Goal: Transaction & Acquisition: Download file/media

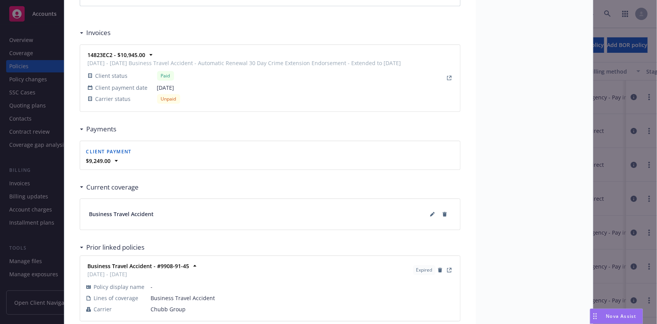
scroll to position [692, 0]
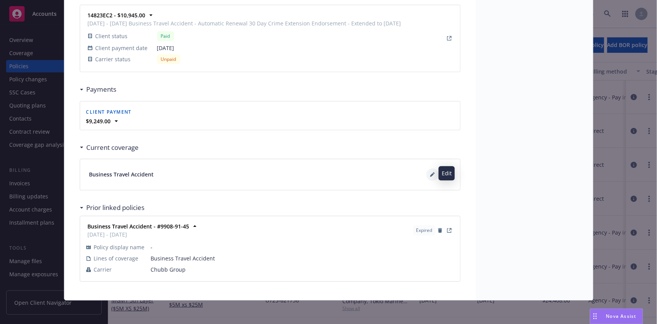
click at [427, 176] on button at bounding box center [433, 174] width 12 height 12
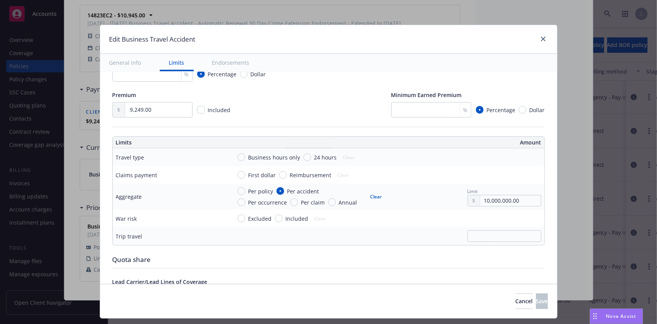
scroll to position [154, 0]
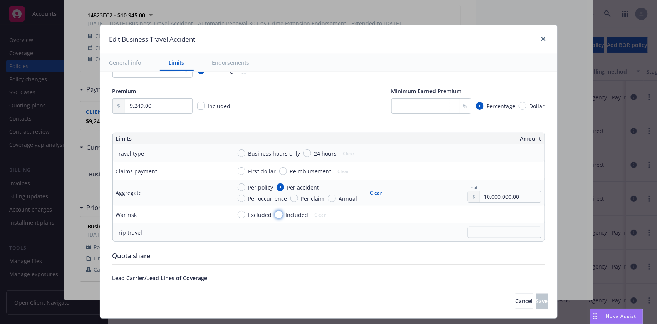
click at [275, 213] on input "Included" at bounding box center [279, 215] width 8 height 8
radio input "true"
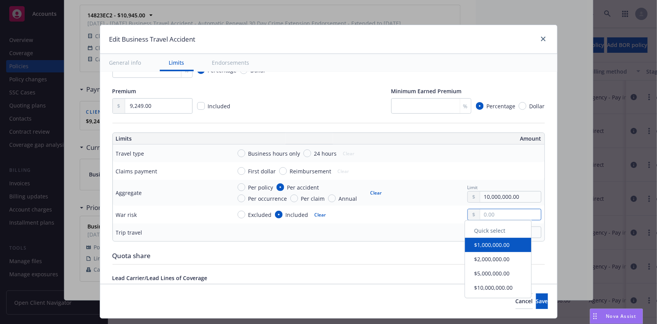
click at [488, 215] on input "text" at bounding box center [511, 214] width 61 height 11
type input "10,000,000.00"
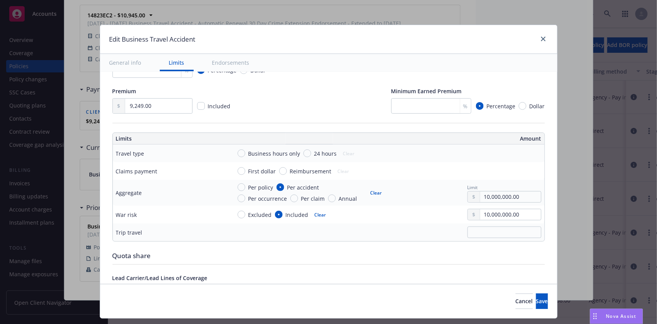
click at [486, 290] on button "$10,000,000.00" at bounding box center [499, 290] width 66 height 14
click at [469, 236] on input "text" at bounding box center [505, 233] width 74 height 12
click at [304, 151] on input "24 hours" at bounding box center [308, 154] width 8 height 8
radio input "true"
click at [238, 170] on input "First dollar" at bounding box center [242, 171] width 8 height 8
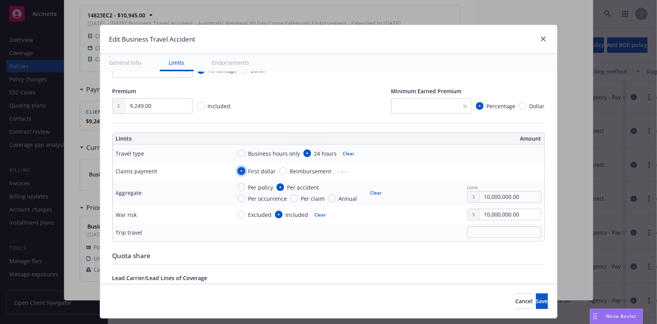
radio input "true"
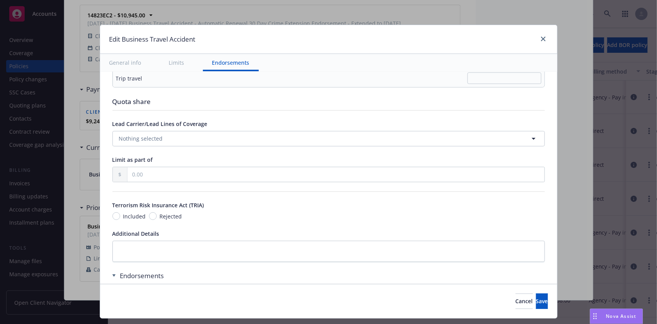
scroll to position [384, 0]
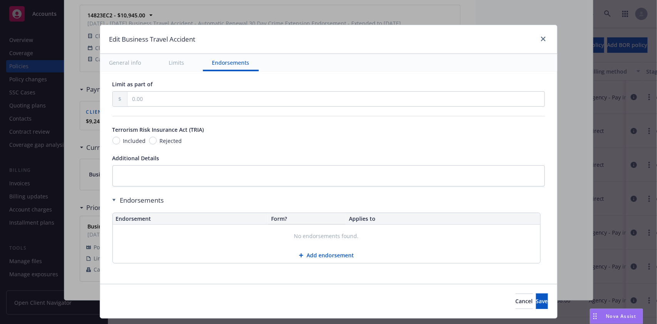
click at [316, 254] on button "Add endorsement" at bounding box center [327, 255] width 428 height 15
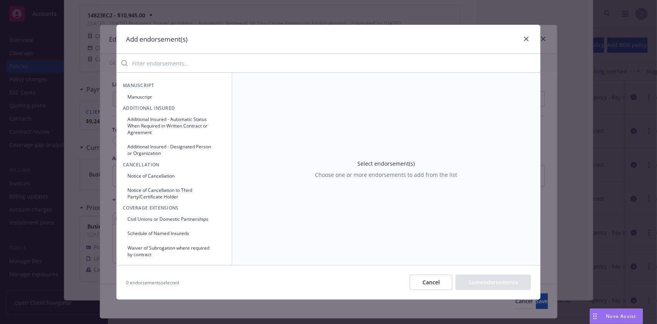
click at [139, 96] on button "Manuscript" at bounding box center [174, 97] width 103 height 13
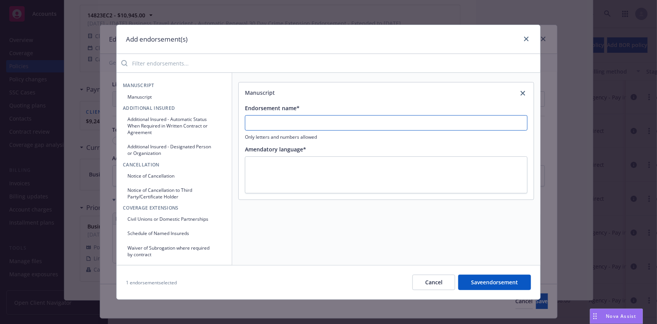
click at [267, 126] on input "Endorsement name*" at bounding box center [386, 122] width 283 height 15
type input "P"
type input "N"
click at [432, 275] on button "Cancel" at bounding box center [434, 282] width 43 height 15
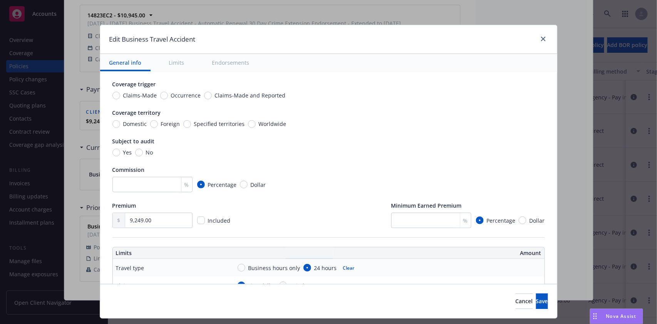
scroll to position [0, 0]
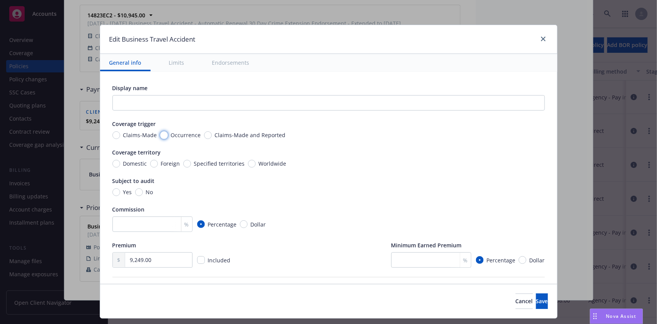
click at [160, 134] on input "Occurrence" at bounding box center [164, 135] width 8 height 8
radio input "true"
click at [248, 162] on input "Worldwide" at bounding box center [252, 164] width 8 height 8
radio input "true"
click at [135, 189] on input "No" at bounding box center [139, 192] width 8 height 8
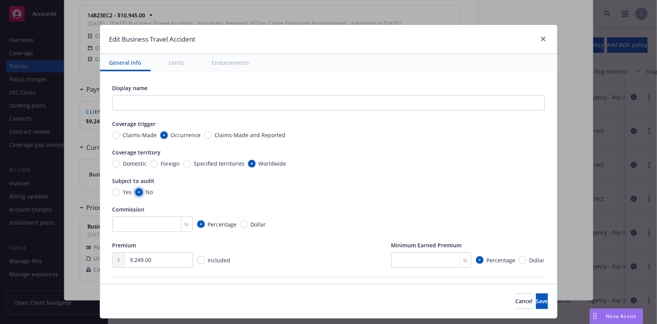
radio input "true"
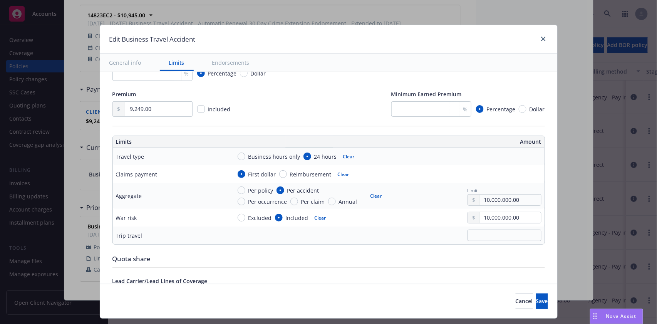
scroll to position [154, 0]
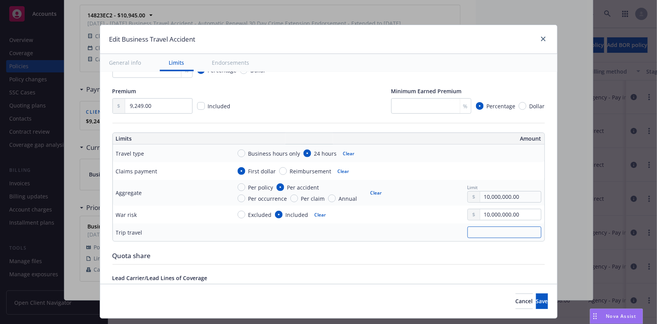
click at [476, 232] on input "text" at bounding box center [505, 233] width 74 height 12
click at [429, 224] on td "150000" at bounding box center [387, 233] width 316 height 18
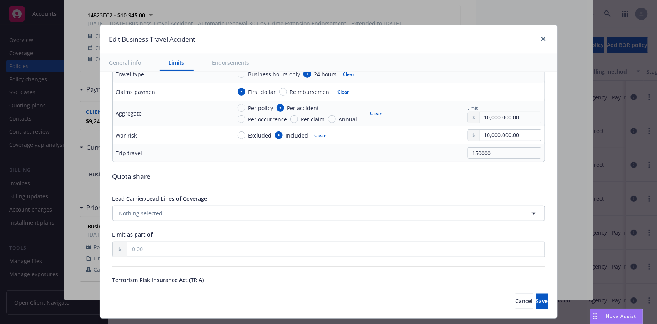
scroll to position [205, 0]
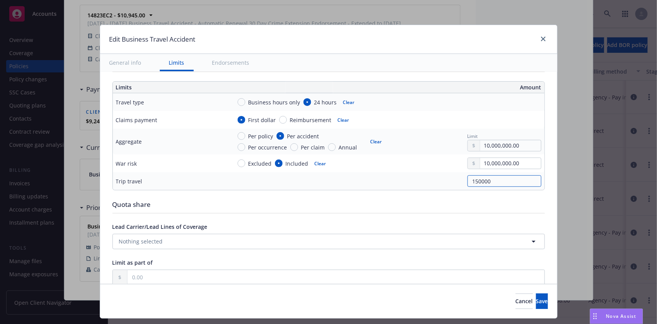
click at [491, 183] on input "150000" at bounding box center [505, 181] width 74 height 12
type input "1"
click at [389, 180] on div "100000" at bounding box center [387, 181] width 310 height 12
click at [501, 182] on input "100000" at bounding box center [505, 181] width 74 height 12
type input "100000"
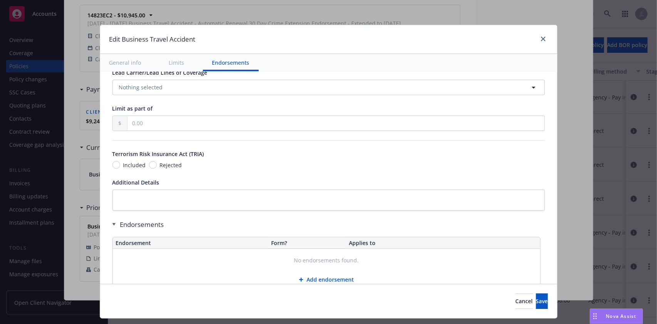
scroll to position [384, 0]
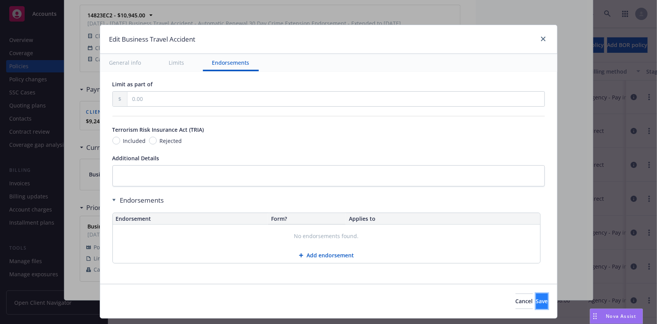
click at [536, 300] on span "Save" at bounding box center [542, 301] width 12 height 7
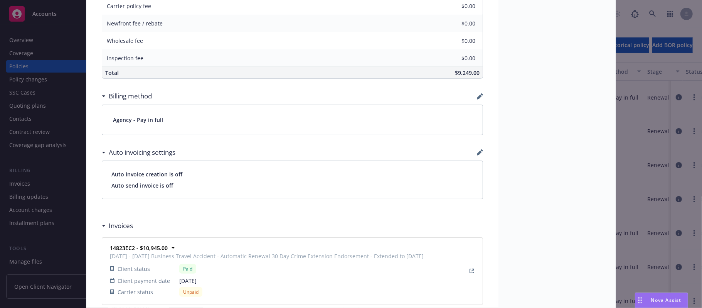
scroll to position [665, 0]
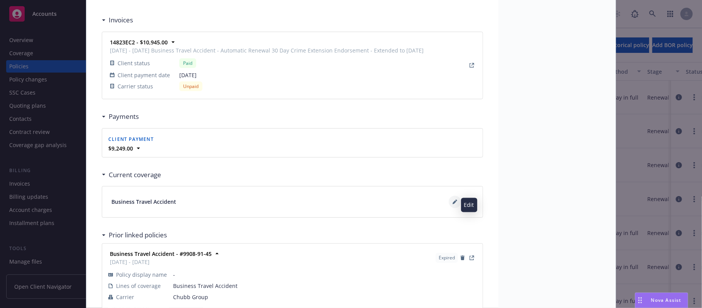
click at [452, 204] on icon at bounding box center [454, 202] width 4 height 4
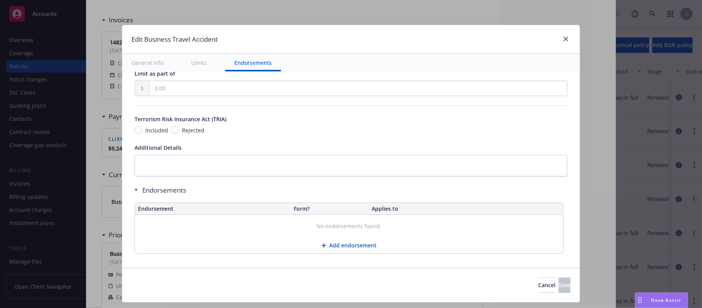
scroll to position [403, 0]
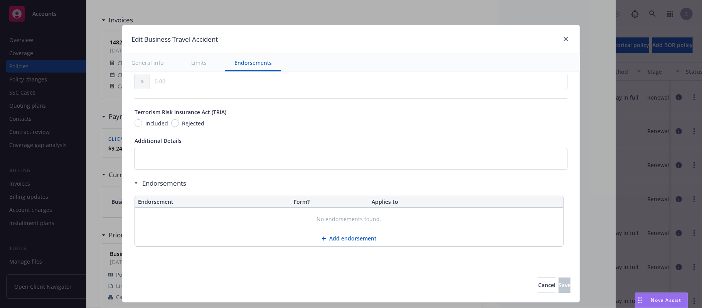
click at [348, 237] on button "Add endorsement" at bounding box center [349, 237] width 428 height 15
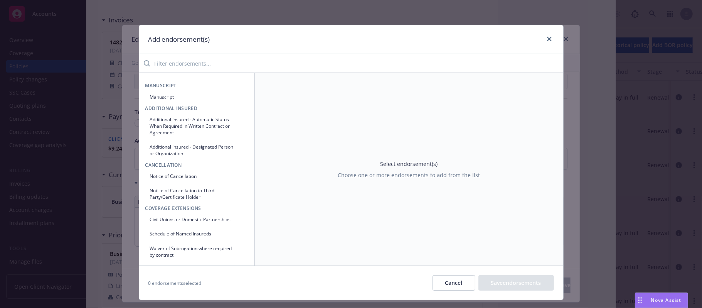
scroll to position [51, 0]
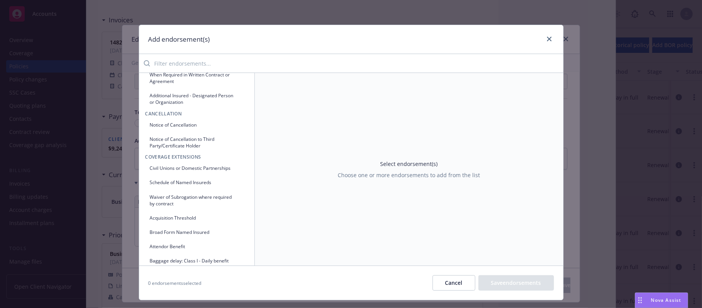
click at [239, 170] on icon "button" at bounding box center [241, 168] width 5 height 5
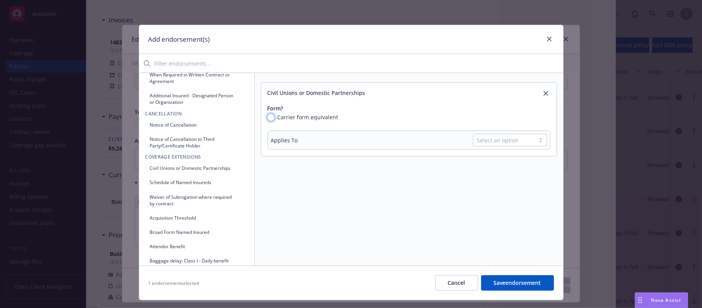
click at [267, 116] on input "Carrier form equivalent" at bounding box center [270, 117] width 7 height 7
radio input "true"
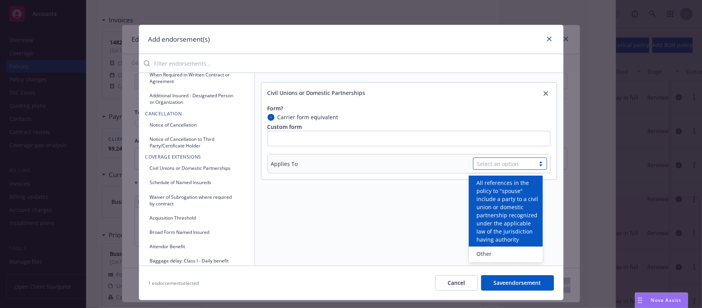
click at [536, 165] on div at bounding box center [541, 163] width 12 height 6
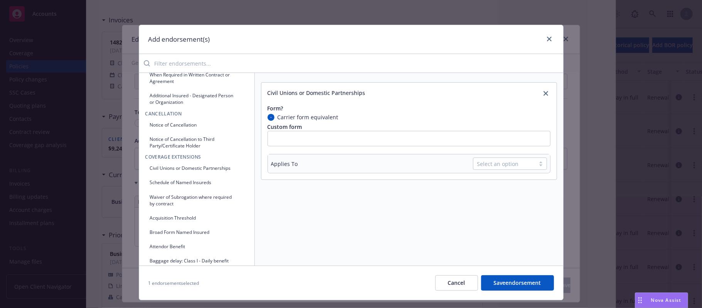
click at [512, 283] on button "Save endorsement" at bounding box center [517, 282] width 73 height 15
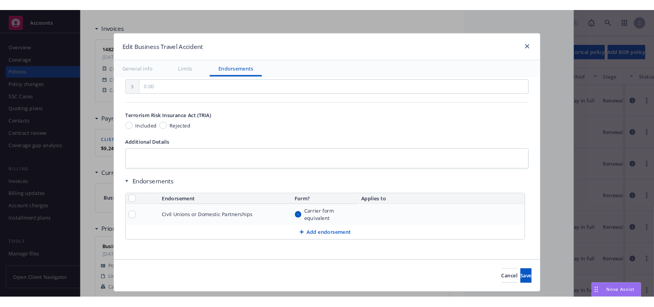
scroll to position [402, 0]
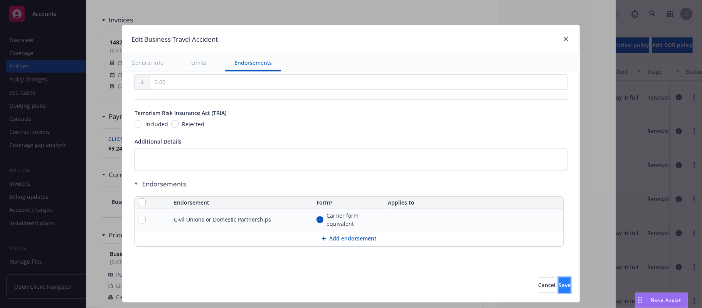
click at [558, 284] on span "Save" at bounding box center [564, 284] width 12 height 7
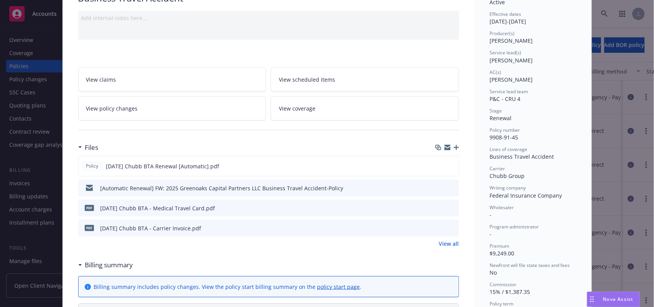
scroll to position [0, 0]
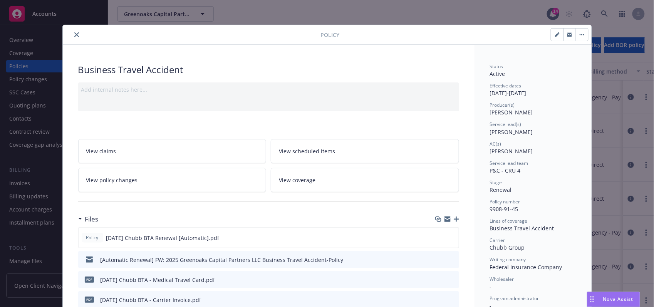
click at [74, 36] on icon "close" at bounding box center [76, 34] width 5 height 5
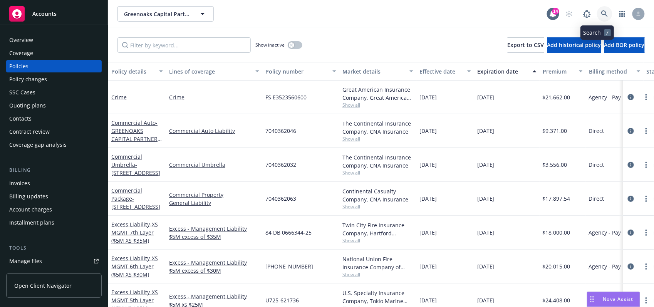
click at [602, 12] on icon at bounding box center [605, 13] width 7 height 7
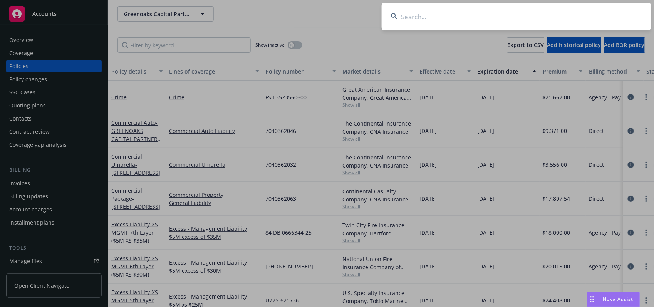
click at [461, 18] on input at bounding box center [517, 17] width 270 height 28
click at [414, 19] on input at bounding box center [517, 17] width 270 height 28
paste input "NoVo Foundation"
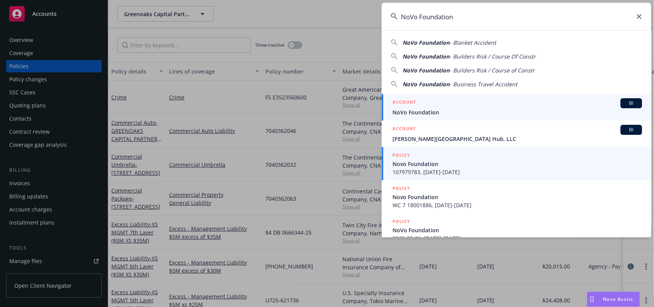
type input "NoVo Foundation"
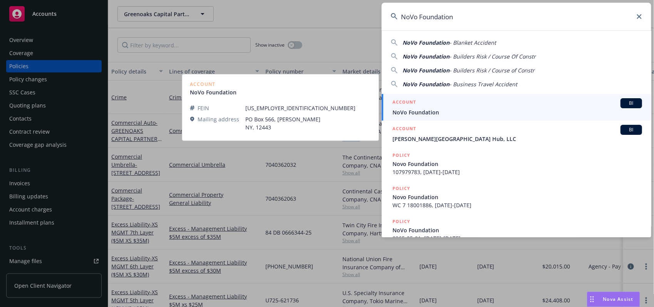
click at [624, 101] on span "BI" at bounding box center [631, 103] width 15 height 7
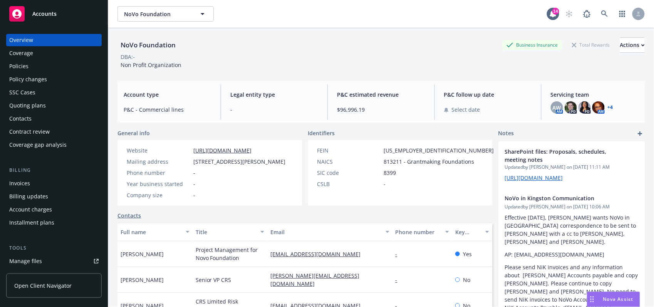
click at [19, 64] on div "Policies" at bounding box center [18, 66] width 19 height 12
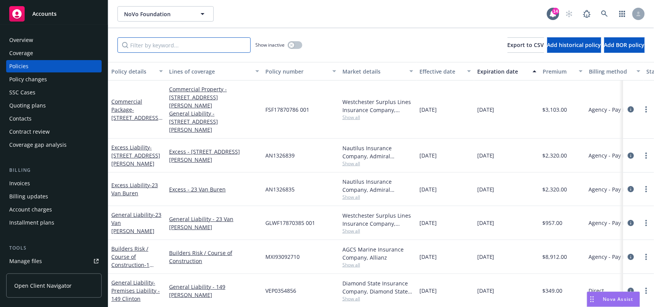
click at [138, 42] on input "Filter by keyword..." at bounding box center [184, 44] width 133 height 15
paste input "GTU5859552"
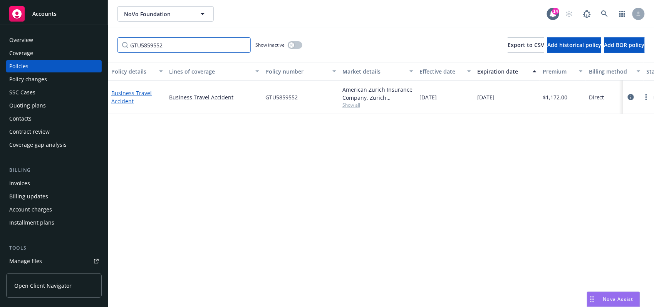
type input "GTU5859552"
click at [126, 92] on link "Business Travel Accident" at bounding box center [131, 96] width 40 height 15
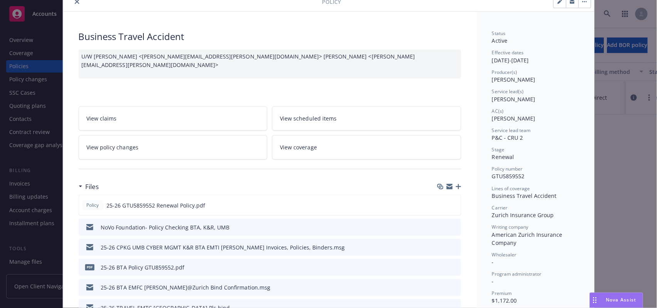
scroll to position [51, 0]
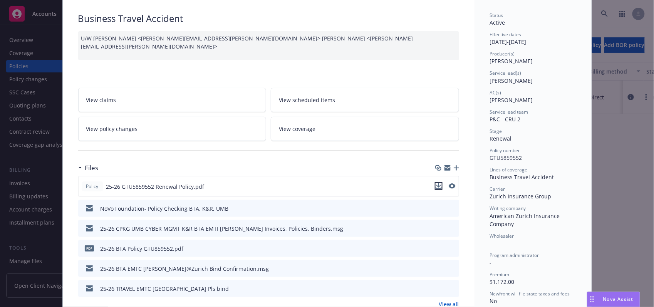
click at [436, 184] on icon "download file" at bounding box center [439, 186] width 6 height 6
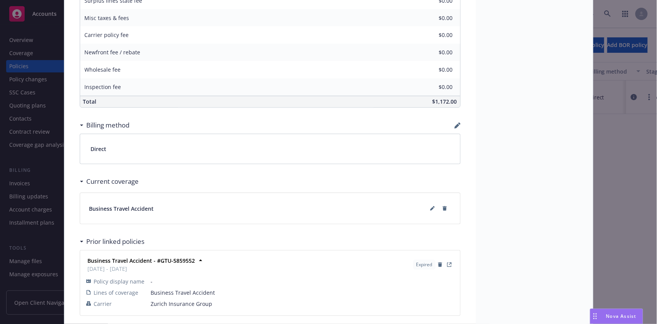
scroll to position [504, 0]
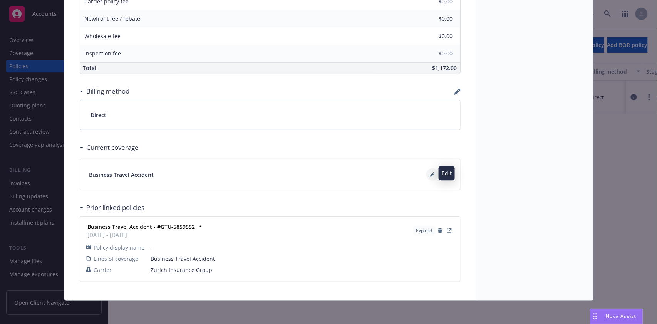
click at [430, 176] on icon at bounding box center [432, 174] width 5 height 5
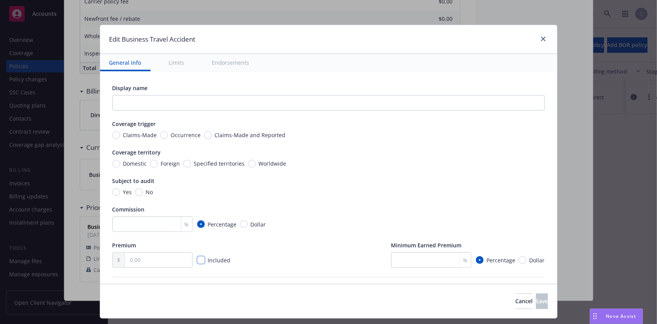
click at [197, 258] on input "checkbox" at bounding box center [201, 260] width 8 height 8
checkbox input "true"
click at [256, 161] on span "Worldwide" at bounding box center [271, 164] width 31 height 8
click at [248, 161] on input "Worldwide" at bounding box center [252, 164] width 8 height 8
radio input "true"
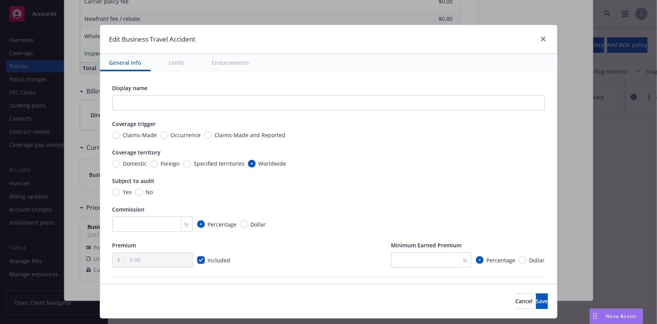
click at [158, 131] on div "Coverage trigger Claims-Made Occurrence Claims-Made and Reported" at bounding box center [329, 129] width 433 height 19
click at [135, 190] on input "No" at bounding box center [139, 192] width 8 height 8
radio input "true"
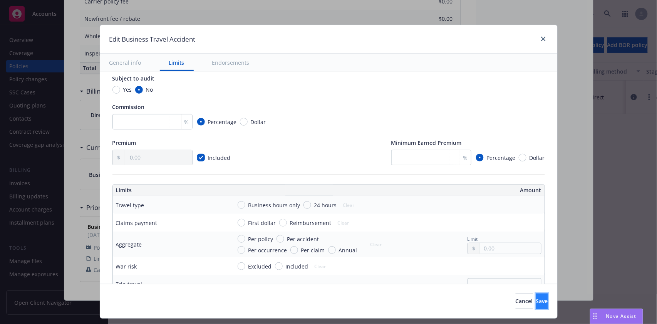
click at [536, 301] on button "Save" at bounding box center [542, 301] width 12 height 15
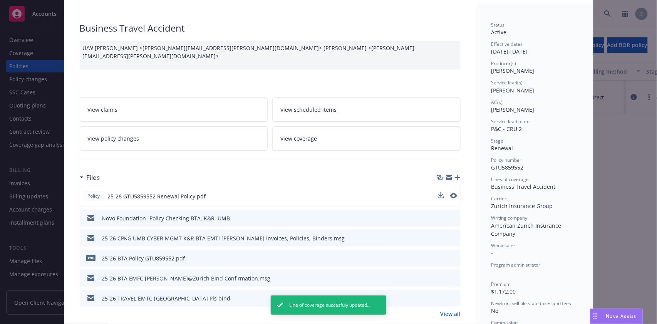
scroll to position [0, 0]
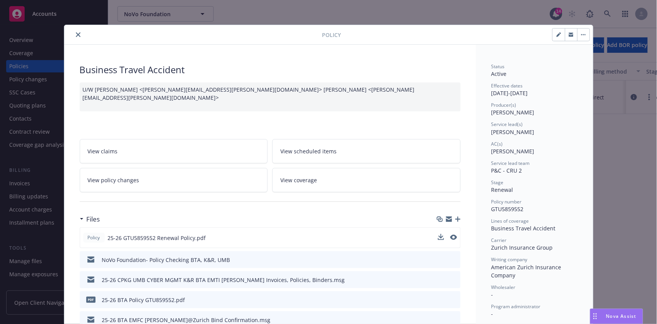
click at [76, 34] on icon "close" at bounding box center [78, 34] width 5 height 5
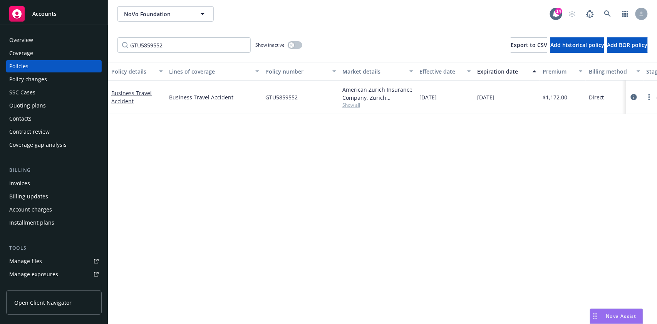
click at [24, 66] on div "Policies" at bounding box center [18, 66] width 19 height 12
click at [177, 45] on input "GTU5859552" at bounding box center [184, 44] width 133 height 15
type input "G"
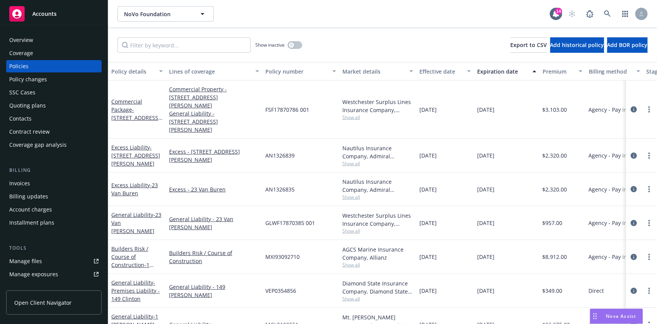
click at [25, 54] on div "Coverage" at bounding box center [21, 53] width 24 height 12
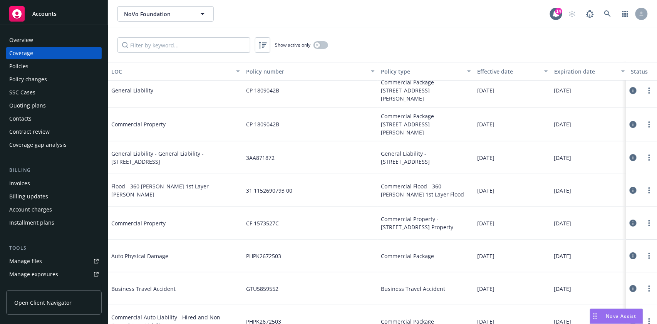
scroll to position [925, 0]
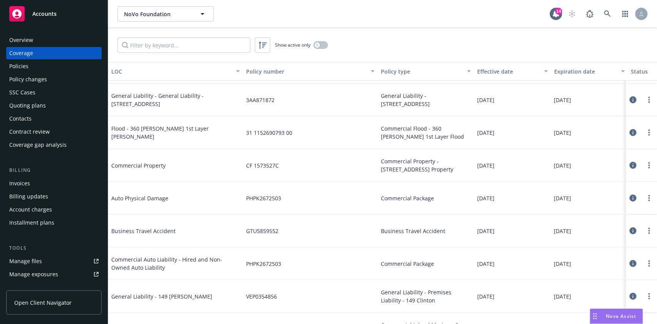
click at [630, 229] on icon at bounding box center [633, 230] width 7 height 7
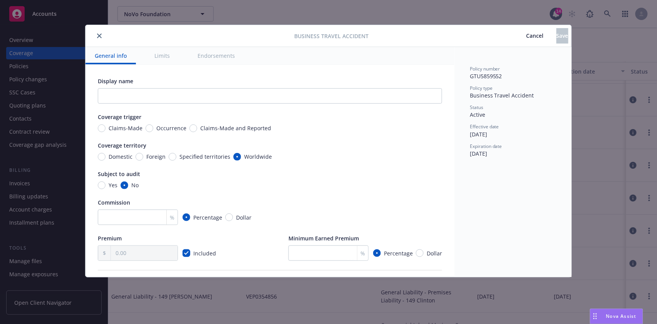
click at [98, 36] on icon "close" at bounding box center [99, 36] width 5 height 5
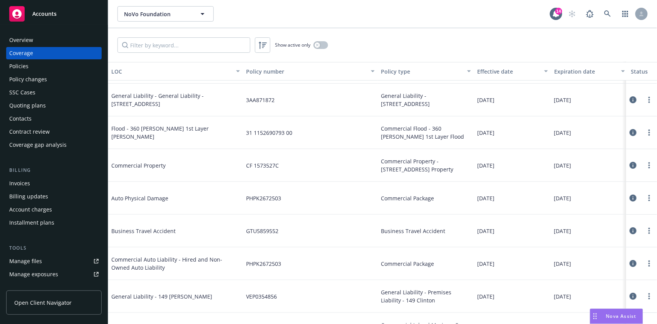
click at [630, 229] on icon at bounding box center [633, 230] width 7 height 7
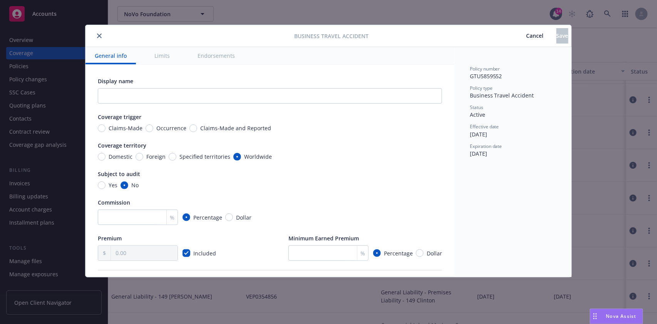
click at [101, 36] on icon "close" at bounding box center [99, 36] width 5 height 5
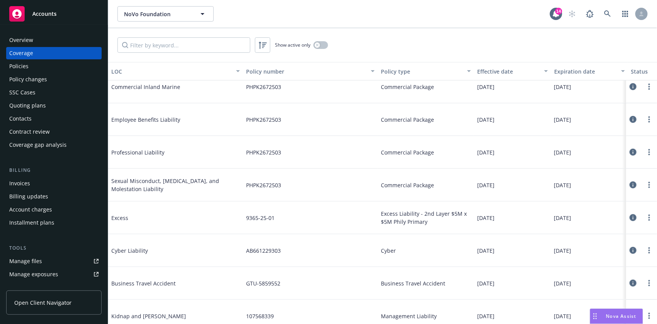
scroll to position [2158, 0]
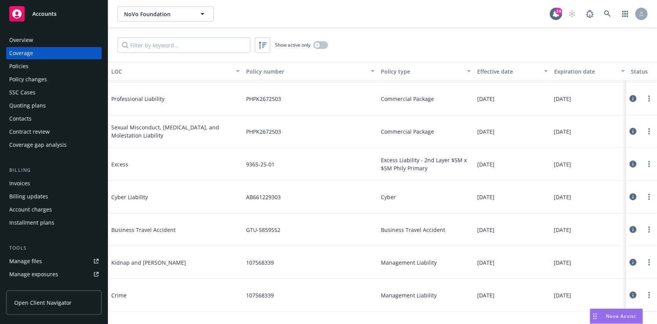
click at [630, 229] on icon at bounding box center [633, 229] width 7 height 7
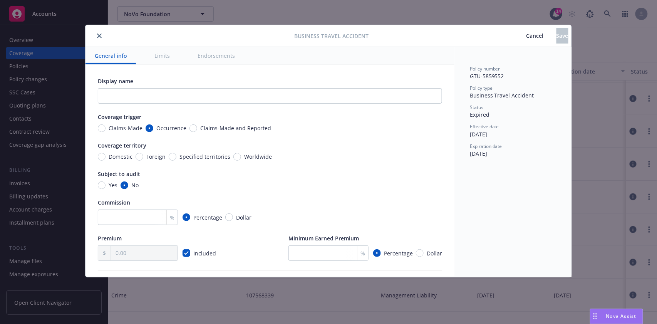
click at [104, 36] on button "close" at bounding box center [99, 35] width 9 height 9
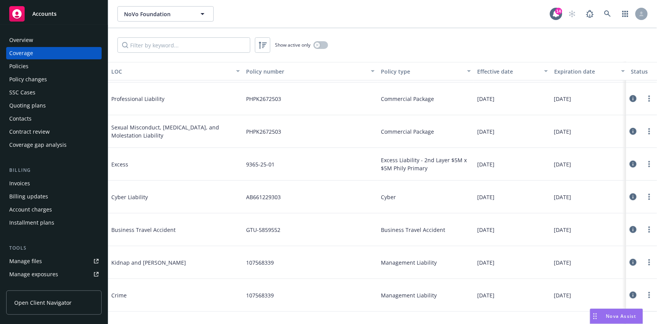
click at [25, 66] on div "Policies" at bounding box center [18, 66] width 19 height 12
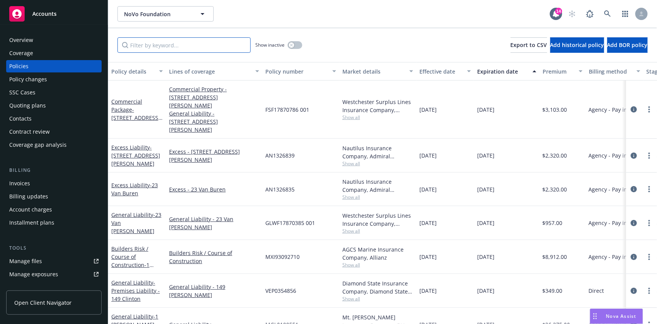
click at [173, 45] on input "Filter by keyword..." at bounding box center [184, 44] width 133 height 15
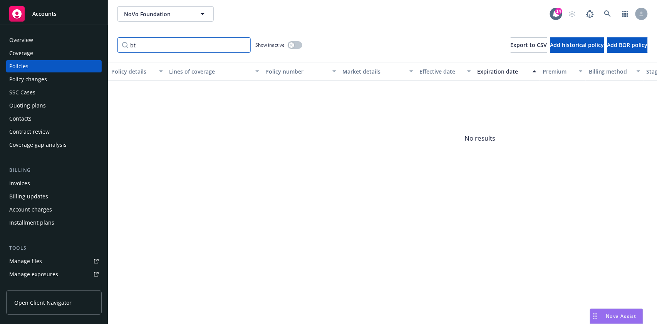
type input "b"
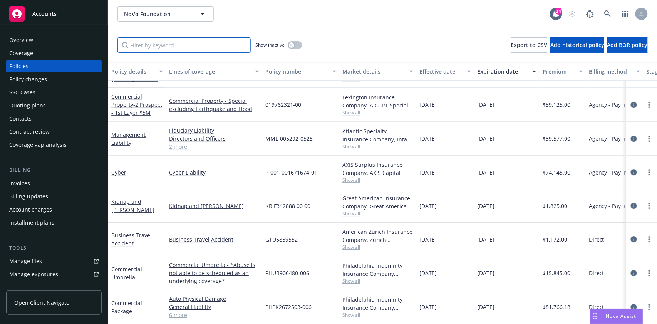
scroll to position [743, 0]
click at [117, 232] on link "Business Travel Accident" at bounding box center [131, 239] width 40 height 15
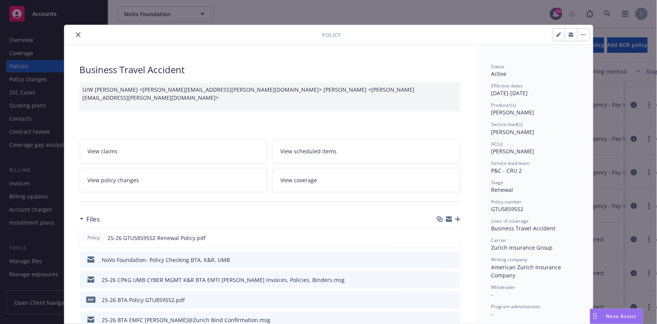
scroll to position [23, 0]
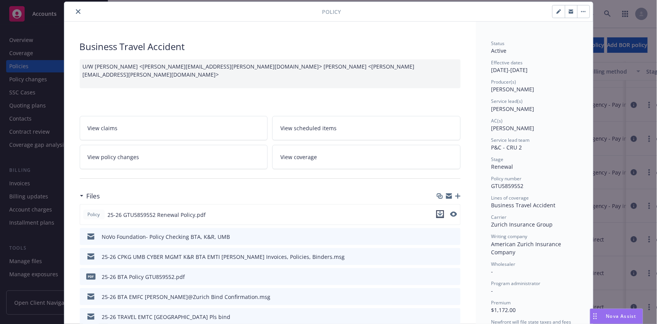
click at [437, 214] on icon "download file" at bounding box center [440, 214] width 6 height 6
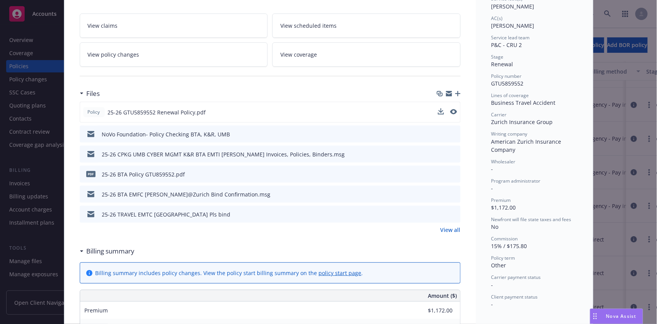
click at [438, 172] on icon "download file" at bounding box center [441, 174] width 6 height 6
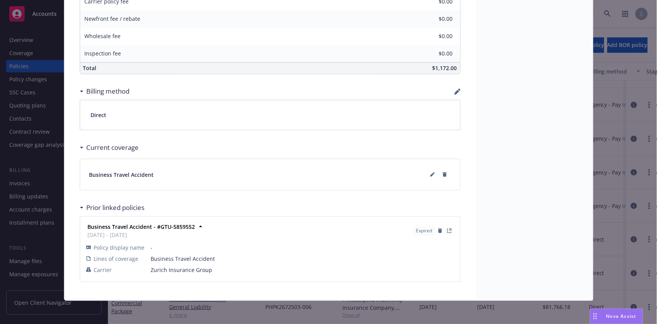
scroll to position [504, 0]
click at [165, 224] on strong "Business Travel Accident - #GTU-5859552" at bounding box center [142, 226] width 108 height 7
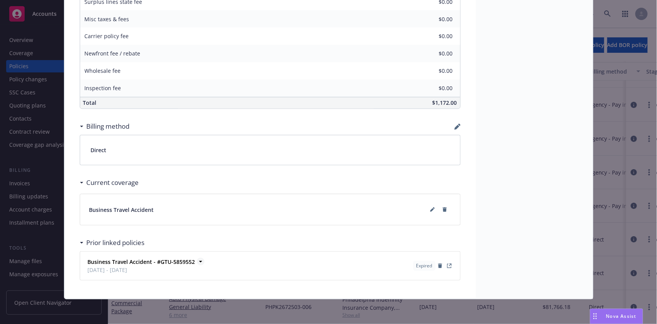
scroll to position [468, 0]
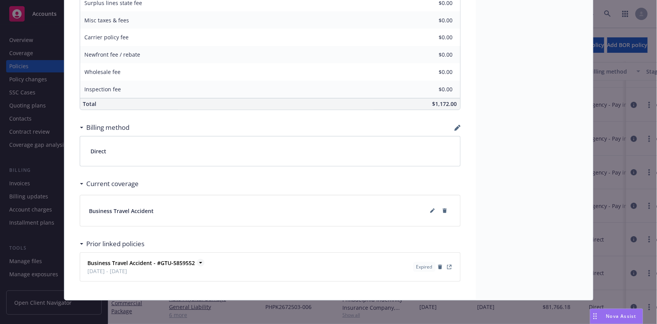
click at [186, 261] on strong "Business Travel Accident - #GTU-5859552" at bounding box center [142, 262] width 108 height 7
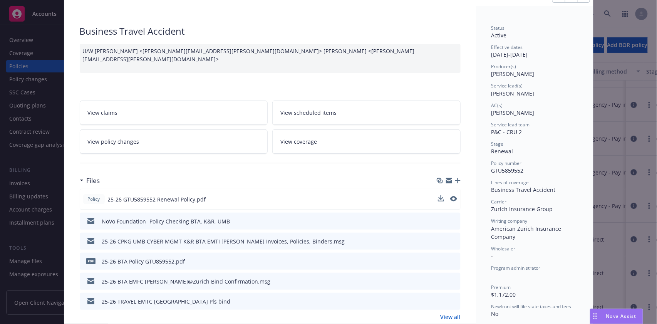
scroll to position [0, 0]
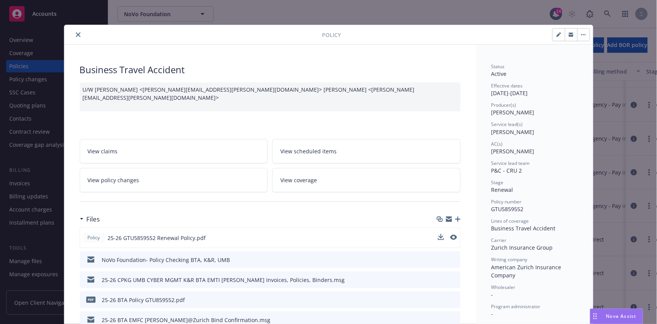
click at [76, 35] on icon "close" at bounding box center [78, 34] width 5 height 5
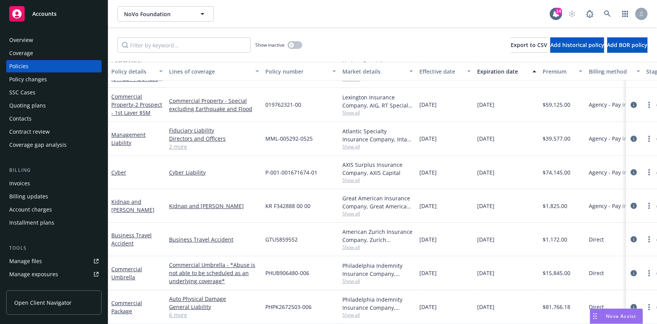
click at [18, 70] on div "Policies" at bounding box center [18, 66] width 19 height 12
click at [17, 64] on div "Policies" at bounding box center [18, 66] width 19 height 12
click at [23, 81] on div "Policy changes" at bounding box center [28, 79] width 38 height 12
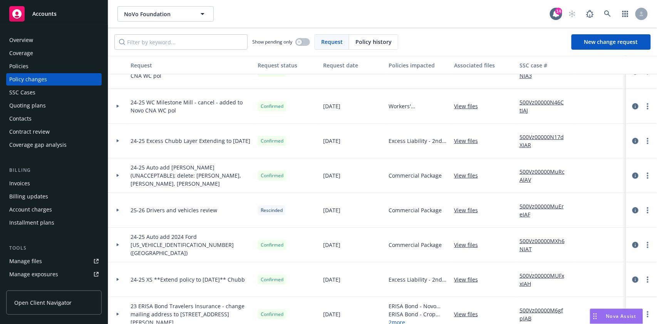
scroll to position [1130, 0]
click at [21, 67] on div "Policies" at bounding box center [18, 66] width 19 height 12
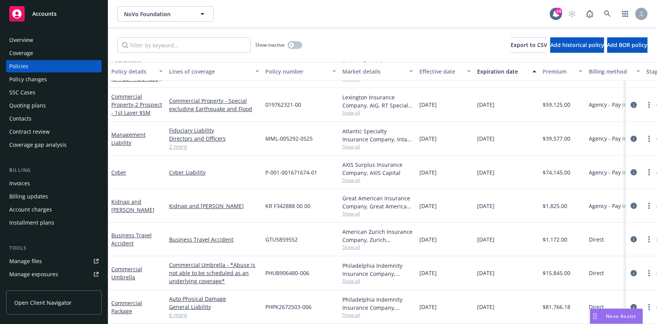
scroll to position [743, 0]
click at [124, 232] on link "Business Travel Accident" at bounding box center [131, 239] width 40 height 15
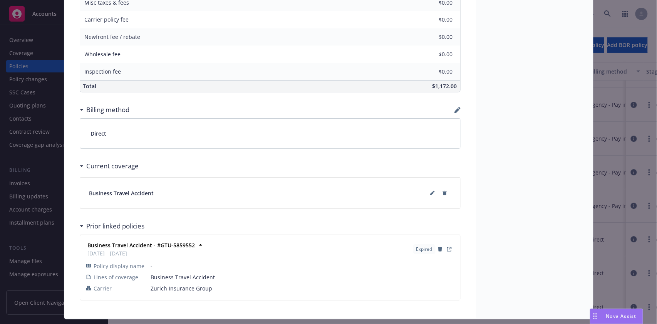
scroll to position [504, 0]
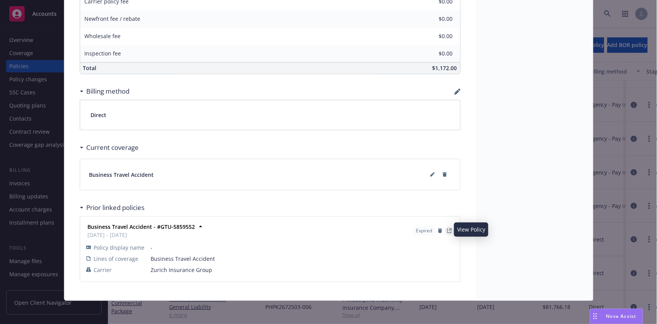
click at [449, 229] on icon "View Policy" at bounding box center [450, 230] width 3 height 3
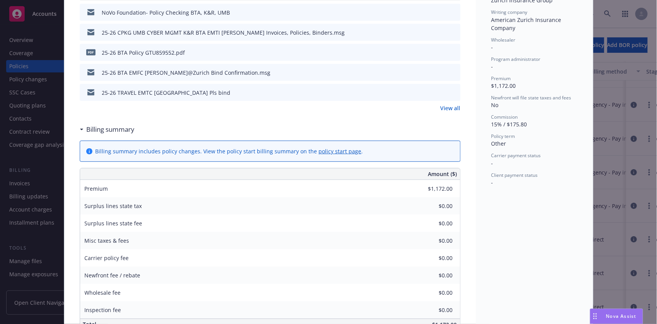
scroll to position [0, 0]
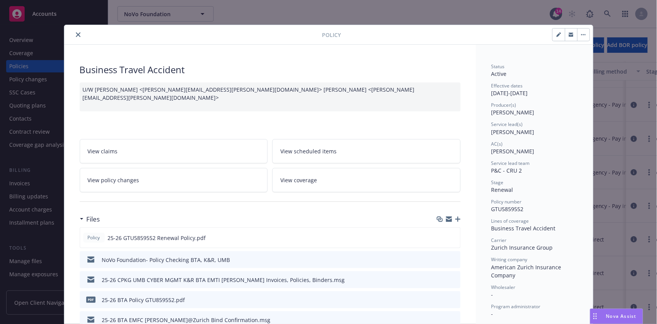
click at [76, 34] on icon "close" at bounding box center [78, 34] width 5 height 5
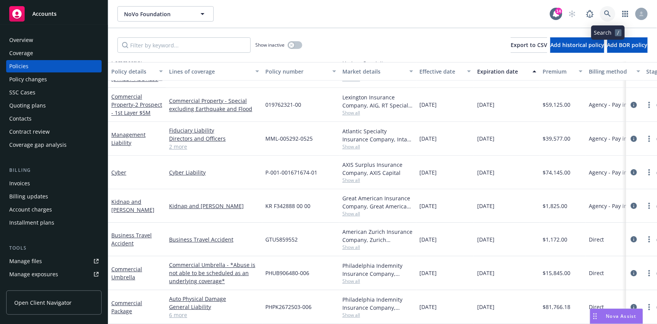
click at [609, 12] on icon at bounding box center [608, 13] width 7 height 7
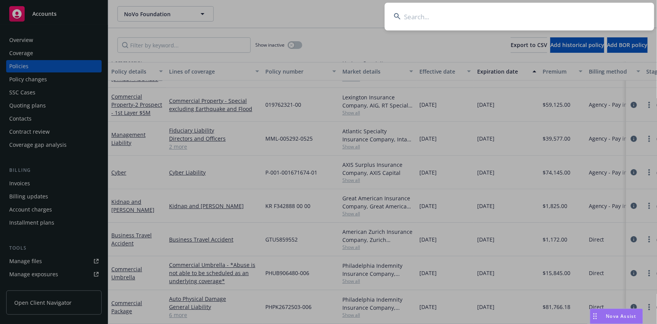
click at [427, 16] on input at bounding box center [520, 17] width 270 height 28
paste input "AA Sacramento Air Charter, Inc."
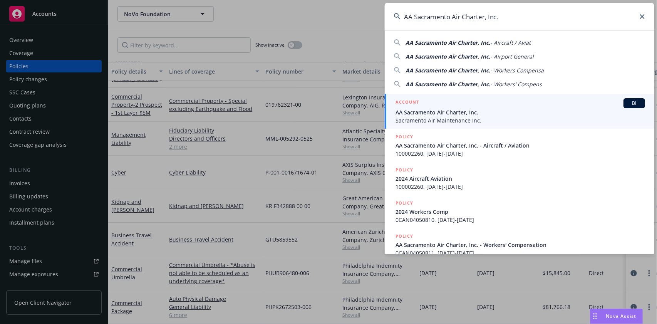
type input "AA Sacramento Air Charter, Inc."
click at [627, 101] on span "BI" at bounding box center [634, 103] width 15 height 7
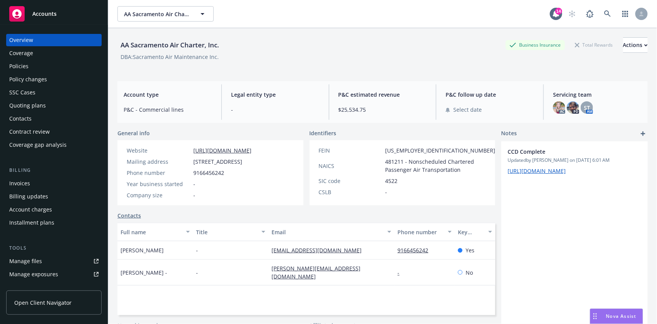
click at [17, 64] on div "Policies" at bounding box center [18, 66] width 19 height 12
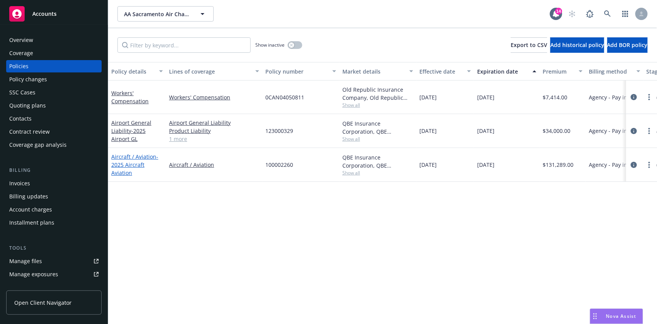
click at [119, 156] on link "Aircraft / Aviation - 2025 Aircraft Aviation" at bounding box center [134, 165] width 47 height 24
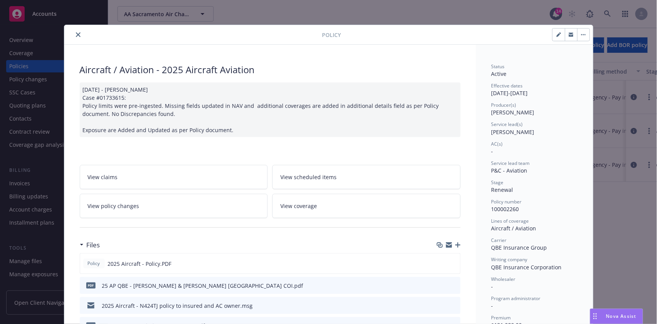
scroll to position [51, 0]
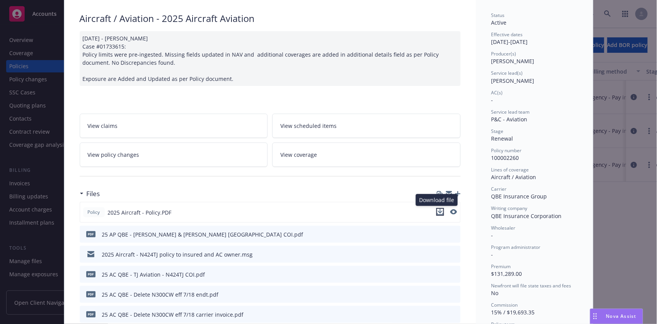
click at [438, 211] on icon "download file" at bounding box center [440, 211] width 5 height 5
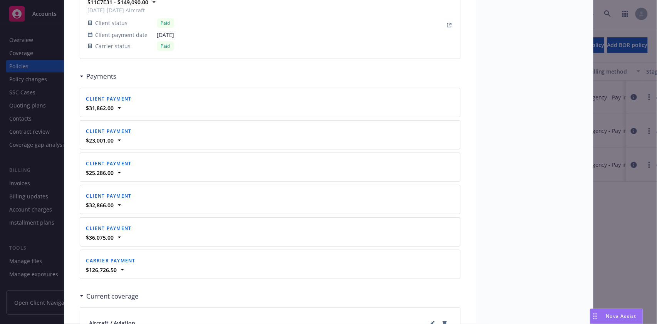
scroll to position [873, 0]
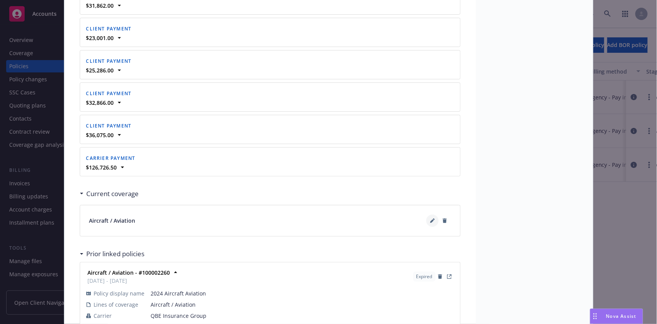
click at [430, 219] on icon at bounding box center [432, 221] width 5 height 5
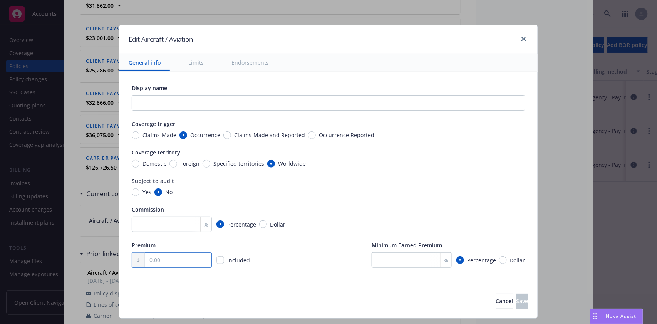
click at [170, 262] on input "text" at bounding box center [178, 260] width 67 height 15
type textarea "x"
type input "1.00"
type textarea "x"
type input "13.00"
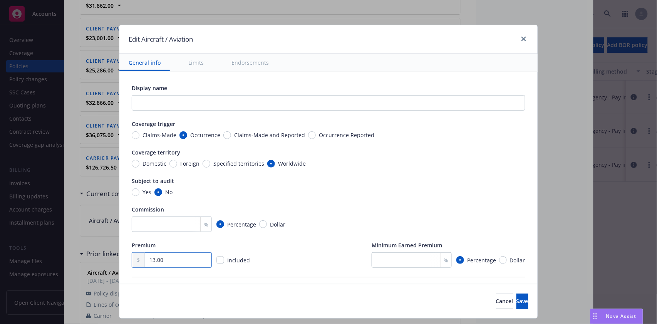
type textarea "x"
type input "135.00"
type textarea "x"
type input "1,357.00"
type textarea "x"
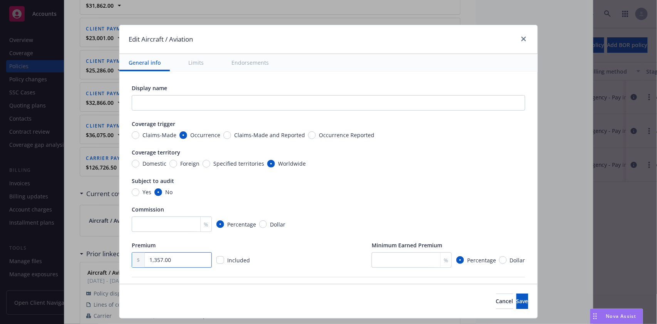
type input "13,571.00"
type textarea "x"
type input "135,713.00"
click at [329, 249] on div "Premium 135,713.00 Included Minimum Earned Premium % Percentage Dollar" at bounding box center [329, 254] width 394 height 27
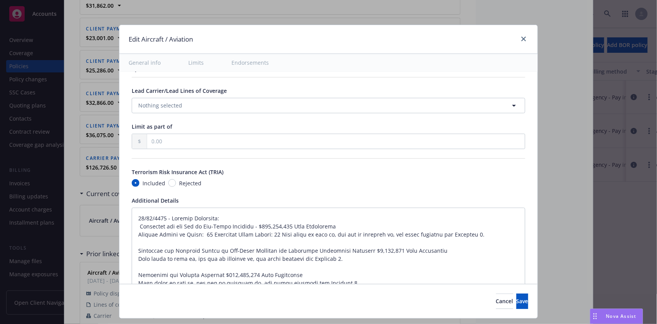
scroll to position [565, 0]
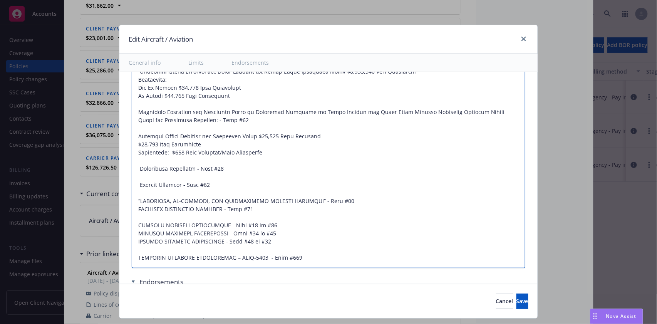
type textarea "x"
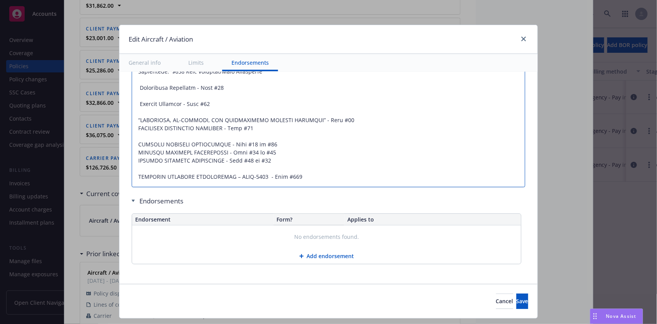
drag, startPoint x: 133, startPoint y: 230, endPoint x: 398, endPoint y: 175, distance: 270.2
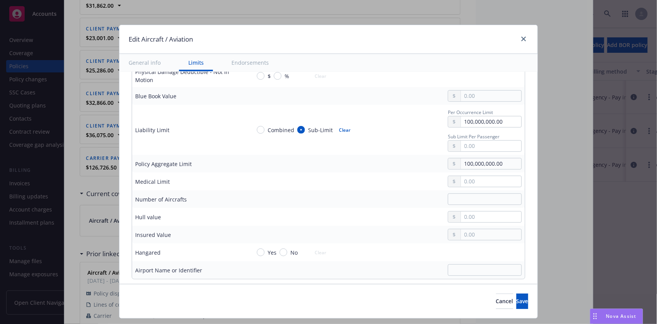
scroll to position [360, 0]
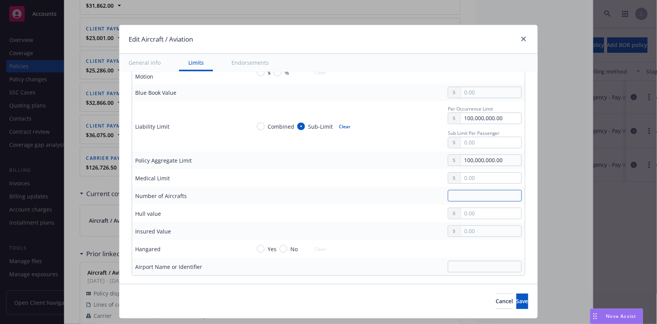
click at [466, 193] on input "text" at bounding box center [485, 196] width 74 height 12
type input "5"
click at [473, 231] on input "text" at bounding box center [491, 231] width 61 height 11
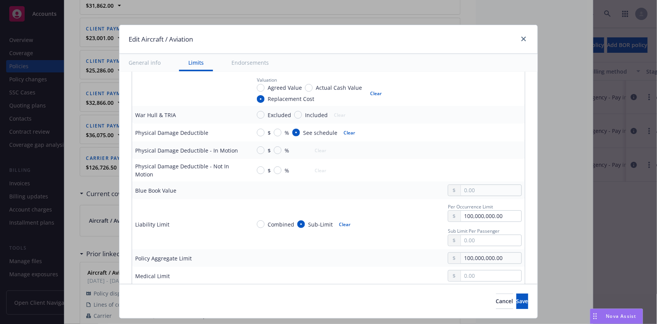
scroll to position [257, 0]
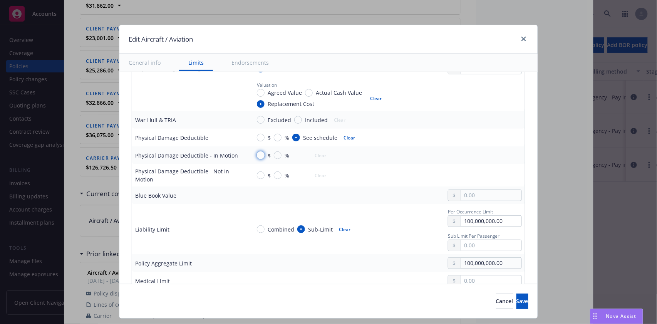
click at [257, 153] on input "$" at bounding box center [261, 155] width 8 height 8
radio input "true"
click at [471, 156] on input "text" at bounding box center [491, 155] width 61 height 11
type input "20,000.00"
drag, startPoint x: 252, startPoint y: 173, endPoint x: 262, endPoint y: 174, distance: 10.5
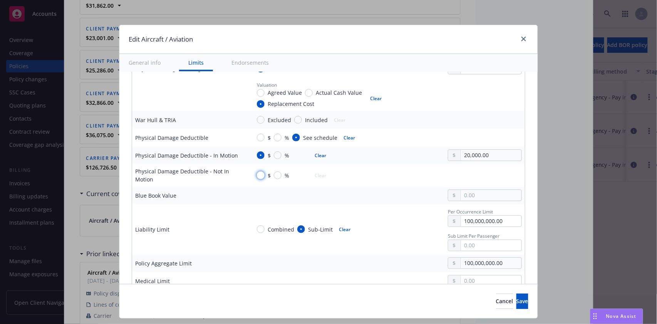
click at [257, 173] on input "$" at bounding box center [261, 176] width 8 height 8
radio input "true"
click at [479, 175] on input "text" at bounding box center [491, 175] width 61 height 11
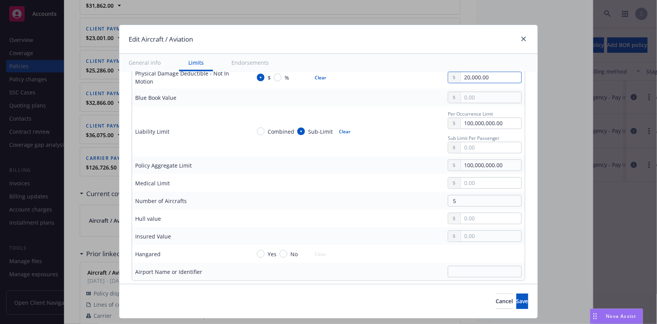
scroll to position [360, 0]
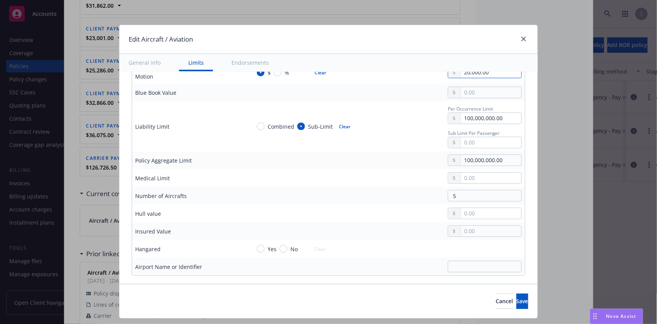
type input "20,000.00"
click at [464, 213] on input "text" at bounding box center [491, 213] width 61 height 11
click at [467, 214] on input "text" at bounding box center [491, 213] width 61 height 11
type input "14,500,000.00"
click at [388, 212] on div "14,500,000.00" at bounding box center [386, 214] width 271 height 12
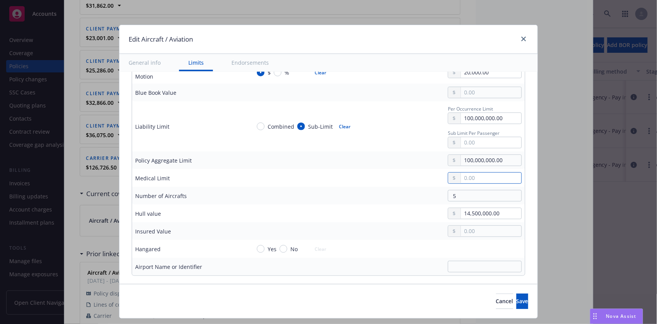
click at [462, 180] on input "text" at bounding box center [491, 178] width 61 height 11
type input "10,000.00"
click at [477, 229] on input "text" at bounding box center [491, 231] width 61 height 11
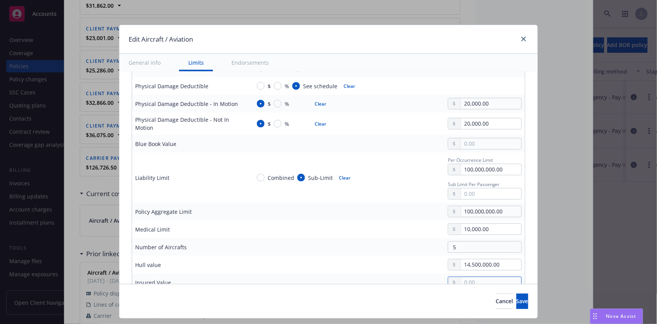
scroll to position [257, 0]
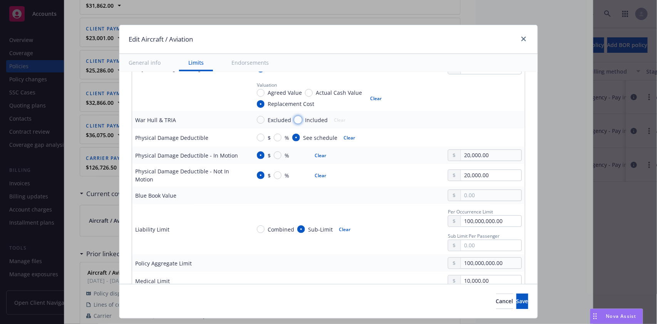
click at [295, 120] on input "Included" at bounding box center [298, 120] width 8 height 8
radio input "true"
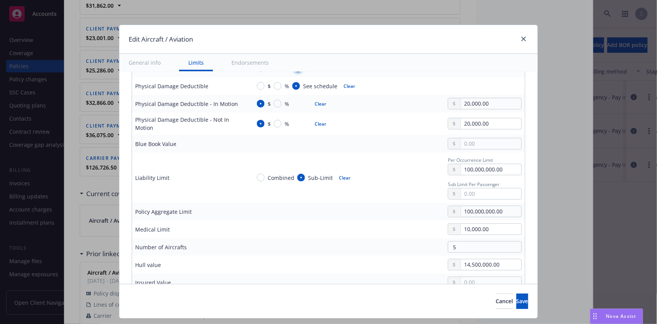
scroll to position [360, 0]
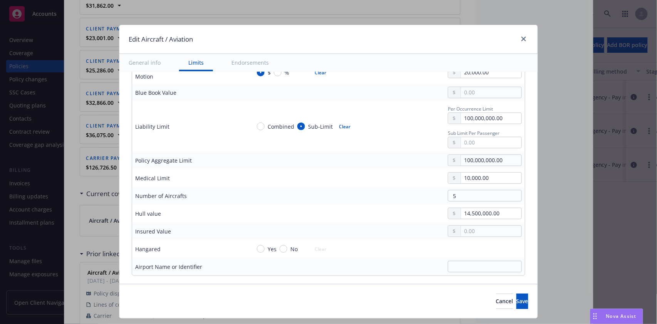
click at [338, 126] on button "Clear" at bounding box center [345, 126] width 21 height 11
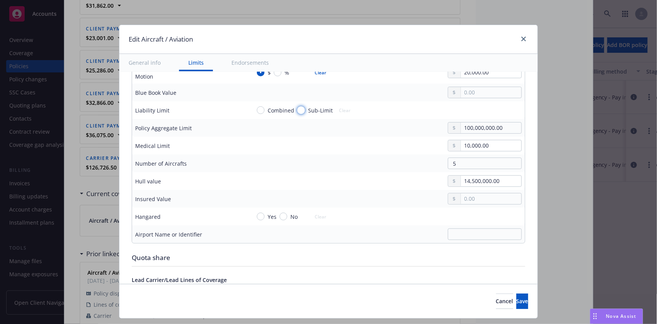
click at [298, 109] on input "Sub-Limit" at bounding box center [302, 110] width 8 height 8
radio input "true"
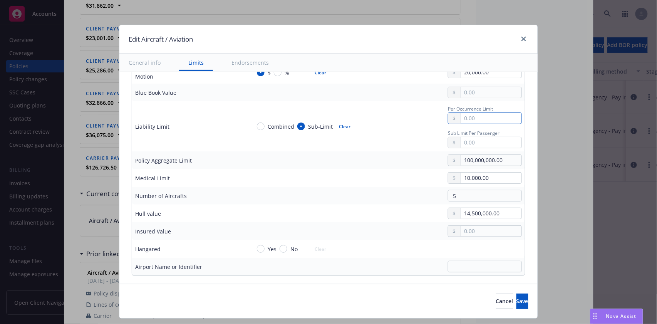
click at [479, 115] on input "text" at bounding box center [491, 118] width 61 height 11
click at [362, 139] on div "Combined Sub-Limit Clear" at bounding box center [319, 126] width 136 height 44
click at [466, 117] on input "text" at bounding box center [491, 118] width 61 height 11
type input "100,000,000.00"
click at [372, 96] on div at bounding box center [386, 93] width 271 height 12
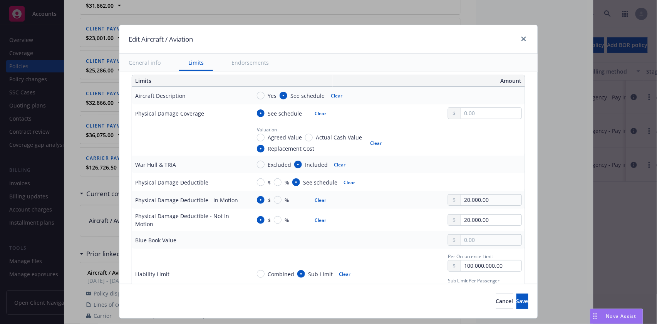
scroll to position [263, 0]
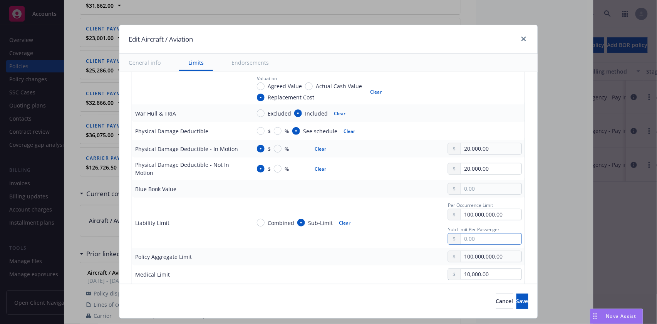
click at [461, 239] on input "text" at bounding box center [491, 239] width 61 height 11
type input "250,000.00"
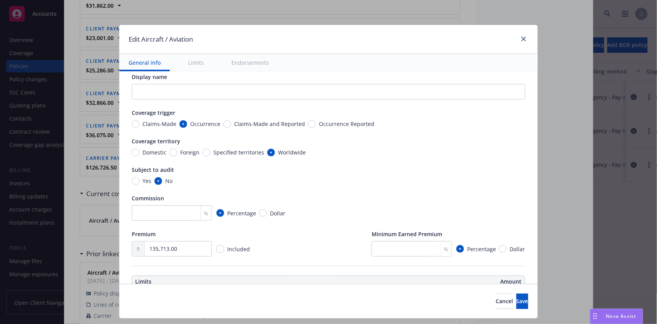
scroll to position [0, 0]
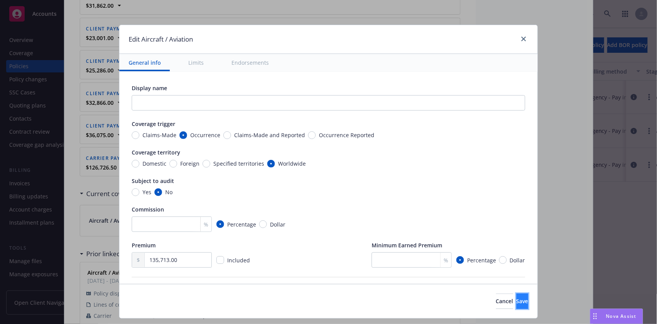
click at [517, 297] on button "Save" at bounding box center [523, 301] width 12 height 15
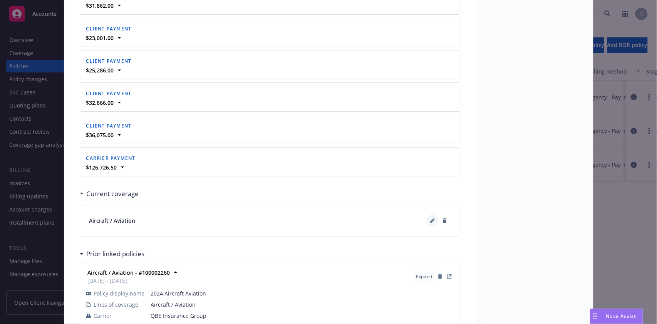
click at [432, 217] on button at bounding box center [433, 221] width 12 height 12
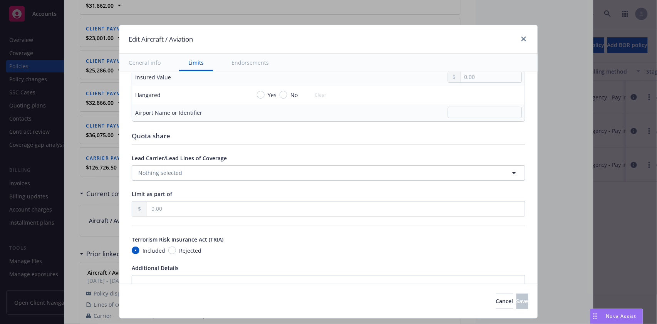
scroll to position [623, 0]
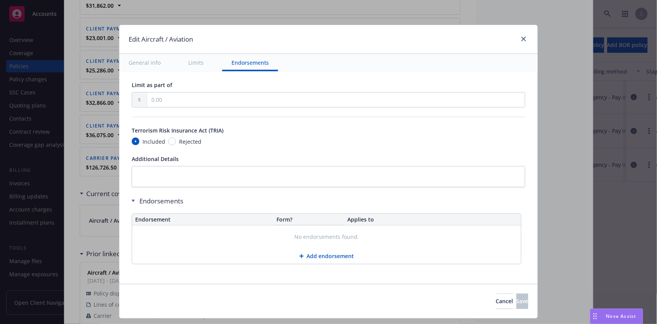
click at [311, 253] on button "Add endorsement" at bounding box center [326, 256] width 389 height 15
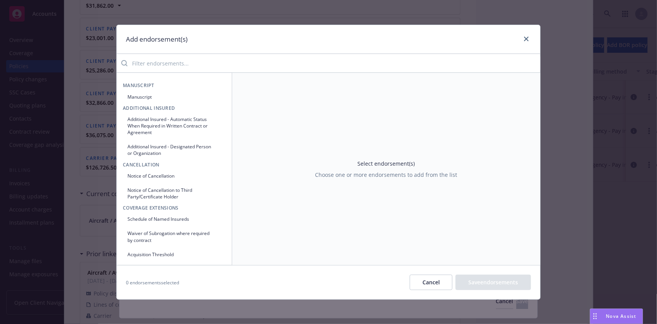
click at [141, 93] on button "Manuscript" at bounding box center [174, 97] width 103 height 13
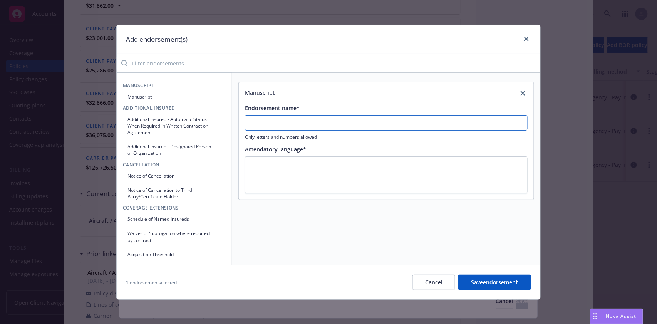
click at [287, 123] on input "Endorsement name*" at bounding box center [386, 122] width 283 height 15
click at [334, 121] on input "No Spec Endorsements for Aircraft Aviation" at bounding box center [386, 122] width 283 height 15
type input "No Spec Endorsements for Aircraft and Aviation"
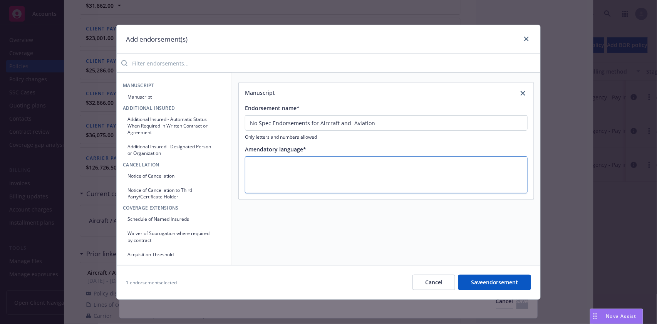
click at [253, 168] on textarea at bounding box center [386, 174] width 283 height 37
type textarea "x"
type textarea "."
type textarea "x"
type textarea ".."
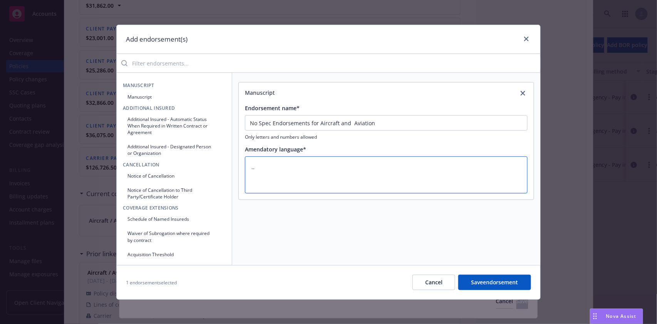
type textarea "x"
type textarea "..."
click at [503, 282] on button "Save endorsement" at bounding box center [495, 282] width 73 height 15
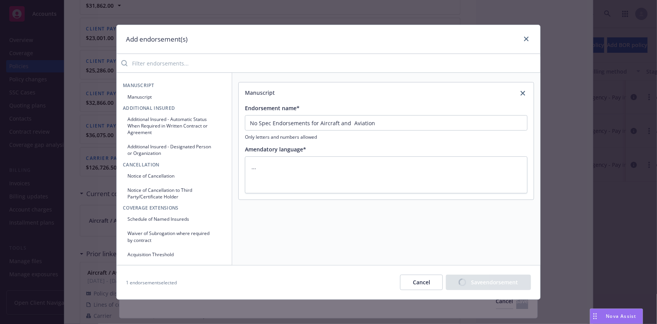
type textarea "x"
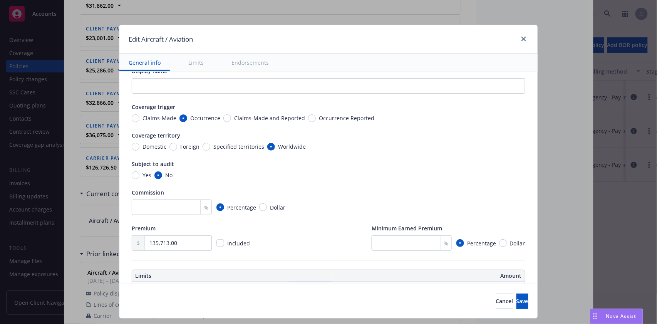
scroll to position [0, 0]
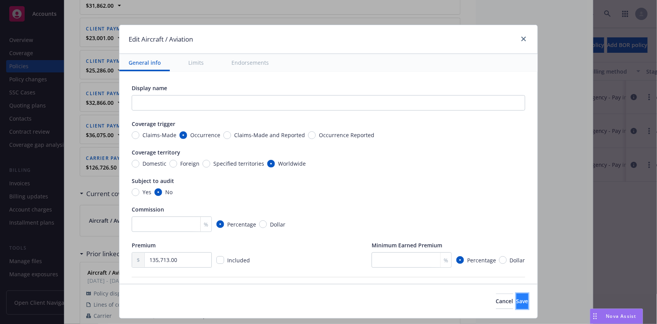
click at [517, 302] on span "Save" at bounding box center [523, 301] width 12 height 7
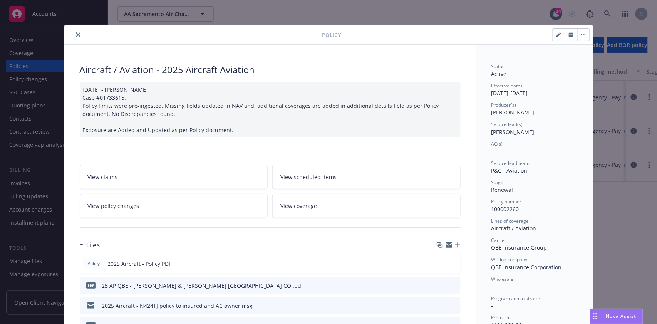
click at [76, 34] on icon "close" at bounding box center [78, 34] width 5 height 5
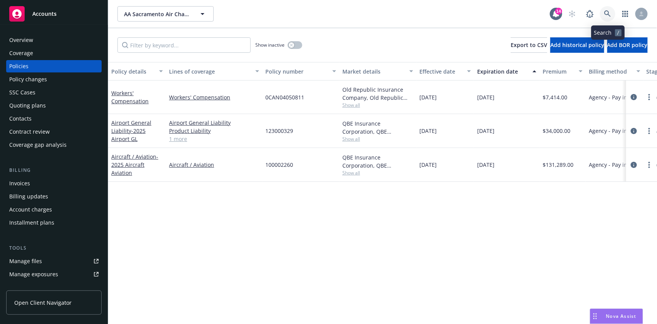
click at [605, 13] on icon at bounding box center [608, 13] width 7 height 7
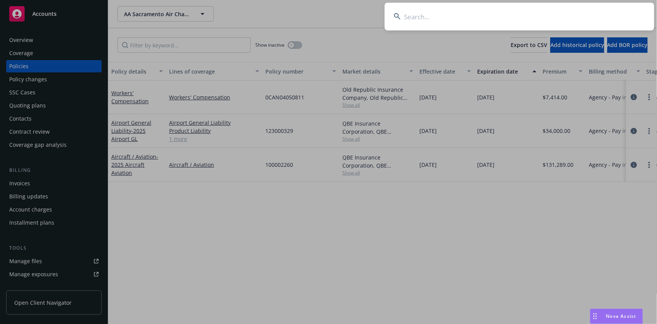
click at [420, 15] on input at bounding box center [520, 17] width 270 height 28
paste input "Advantage Aviation, Inc."
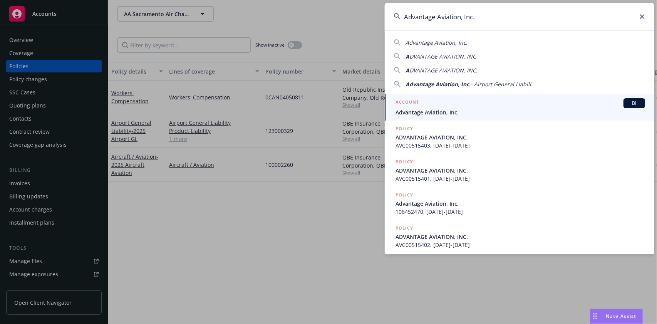
type input "Advantage Aviation, Inc."
click at [629, 103] on span "BI" at bounding box center [634, 103] width 15 height 7
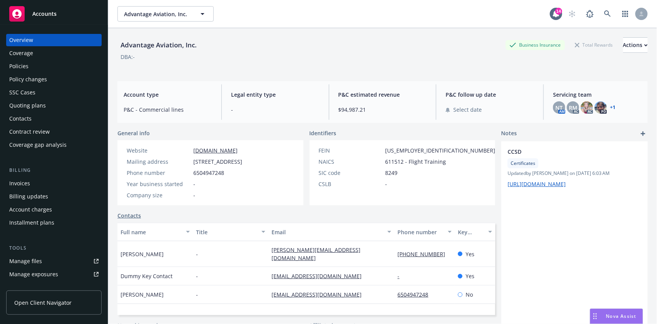
click at [21, 62] on div "Policies" at bounding box center [18, 66] width 19 height 12
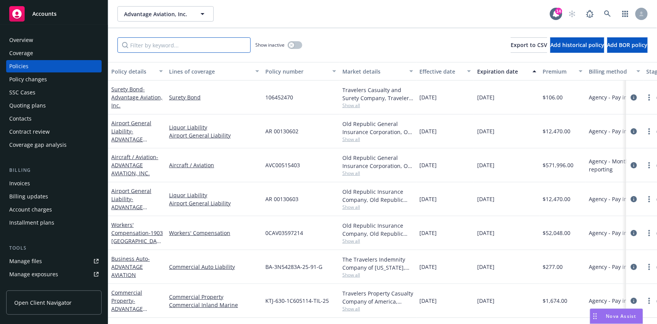
click at [133, 42] on input "Filter by keyword..." at bounding box center [184, 44] width 133 height 15
paste input "AVC00515403"
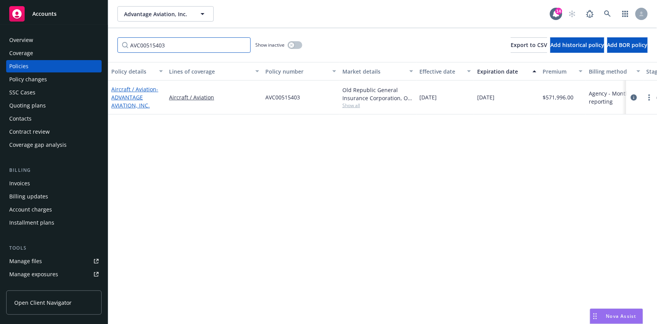
type input "AVC00515403"
click at [122, 87] on link "Aircraft / Aviation - ADVANTAGE AVIATION, INC." at bounding box center [134, 98] width 47 height 24
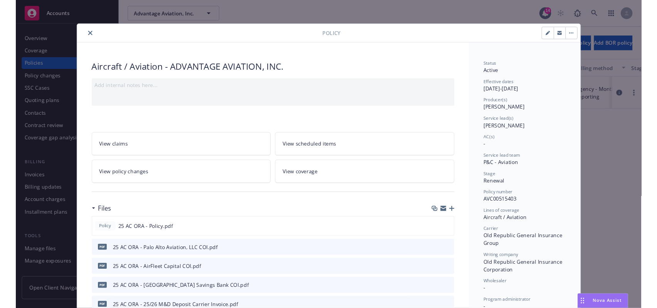
scroll to position [51, 0]
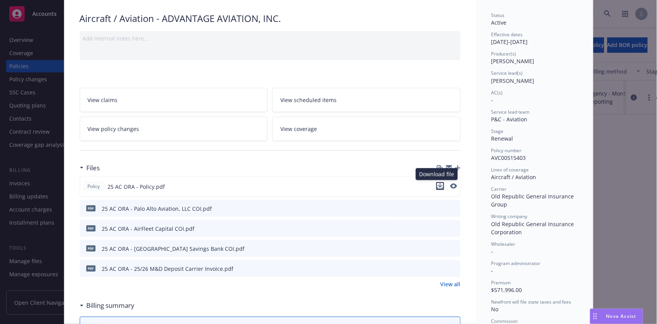
click at [438, 186] on icon "download file" at bounding box center [440, 185] width 5 height 5
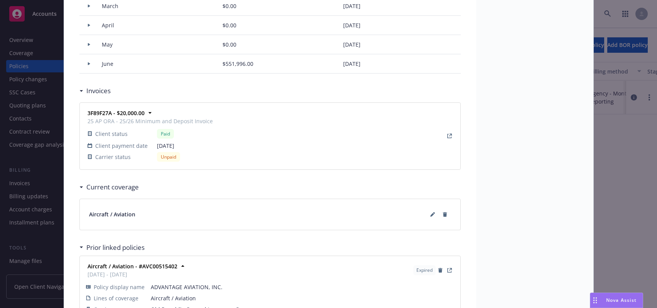
scroll to position [873, 0]
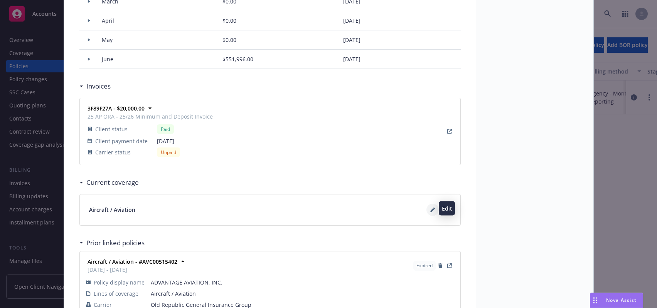
click at [430, 209] on icon at bounding box center [432, 211] width 4 height 4
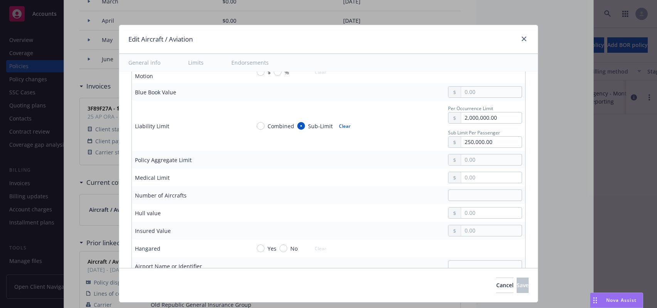
scroll to position [0, 0]
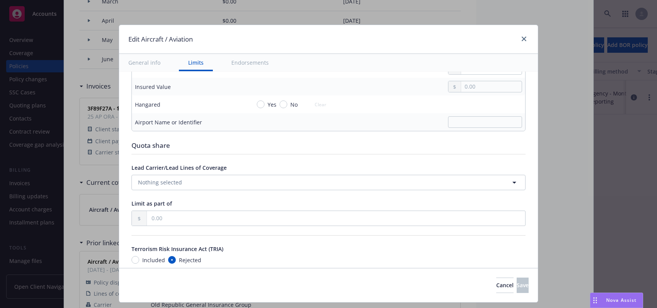
type textarea "x"
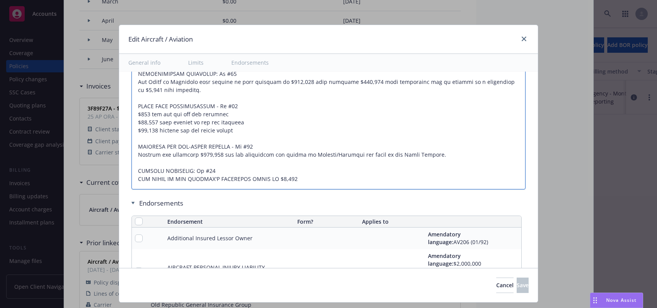
scroll to position [871, 0]
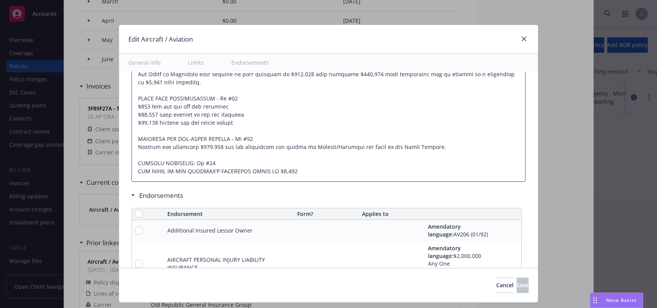
drag, startPoint x: 132, startPoint y: 179, endPoint x: 401, endPoint y: 158, distance: 269.8
click at [401, 176] on textarea at bounding box center [328, 50] width 394 height 264
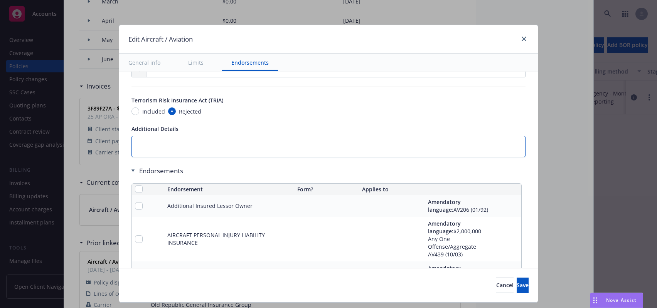
scroll to position [664, 0]
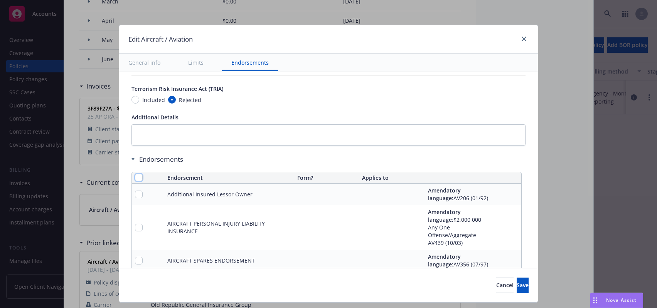
click at [135, 174] on input "checkbox" at bounding box center [139, 178] width 8 height 8
checkbox input "true"
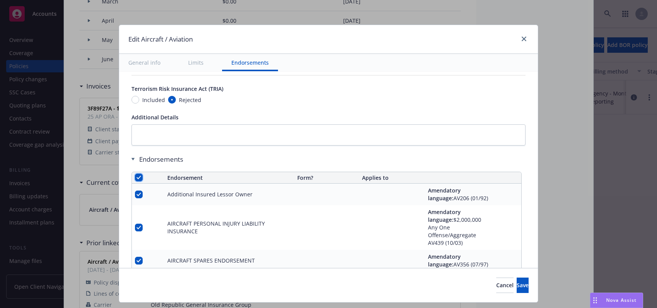
checkbox input "true"
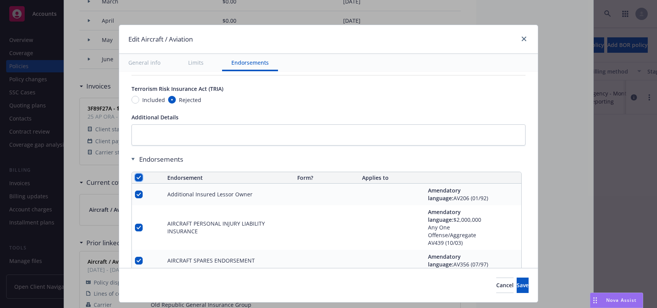
checkbox input "true"
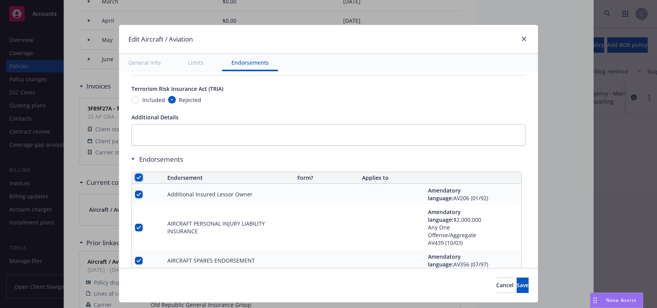
checkbox input "true"
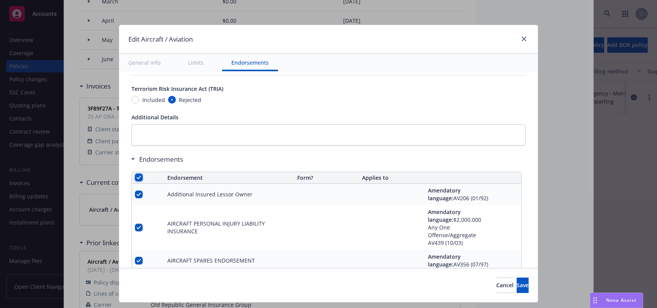
checkbox input "true"
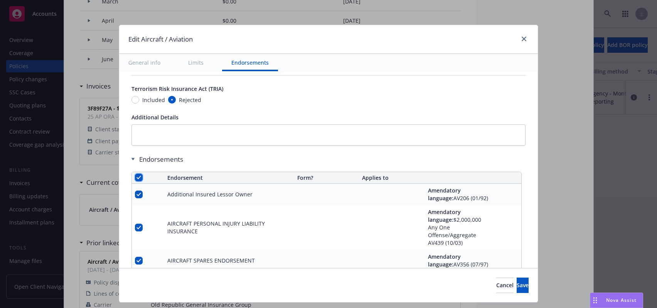
checkbox input "true"
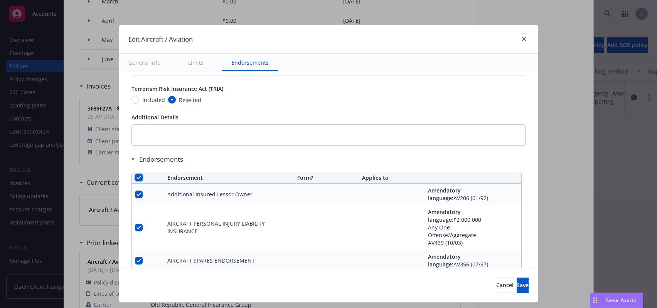
checkbox input "true"
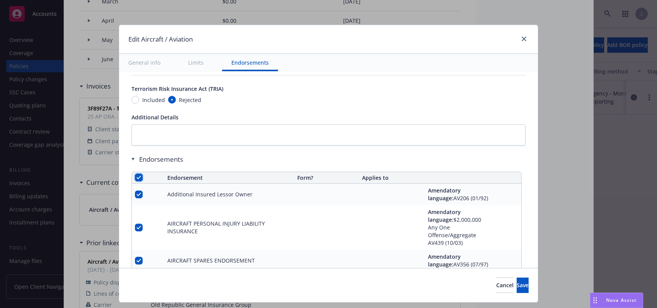
checkbox input "true"
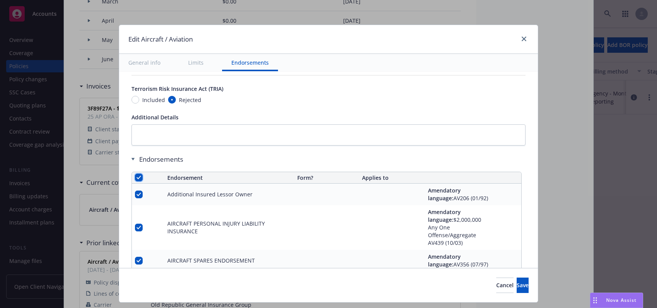
checkbox input "true"
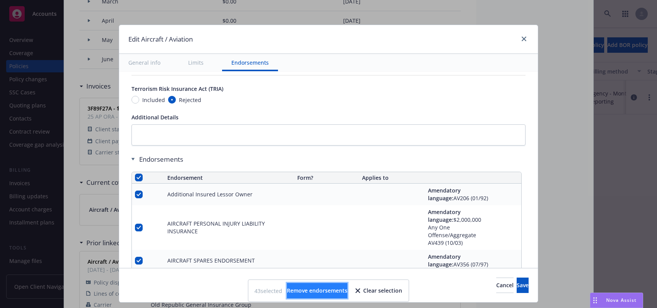
click at [319, 289] on span "Remove endorsements" at bounding box center [317, 290] width 61 height 7
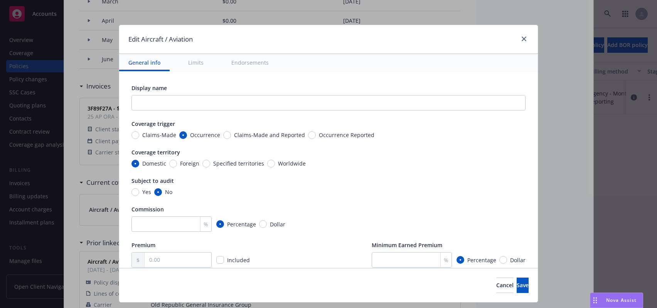
scroll to position [51, 0]
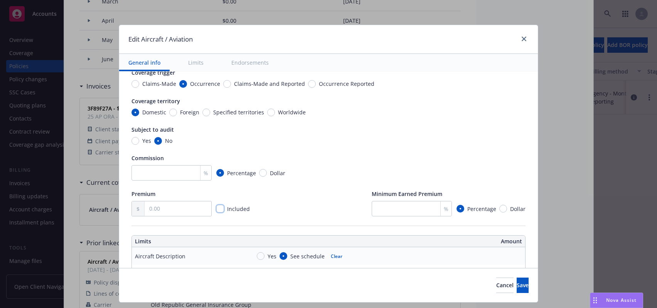
click at [216, 207] on input "checkbox" at bounding box center [220, 209] width 8 height 8
checkbox input "true"
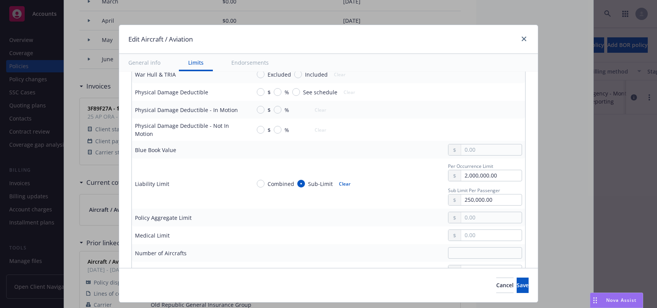
scroll to position [257, 0]
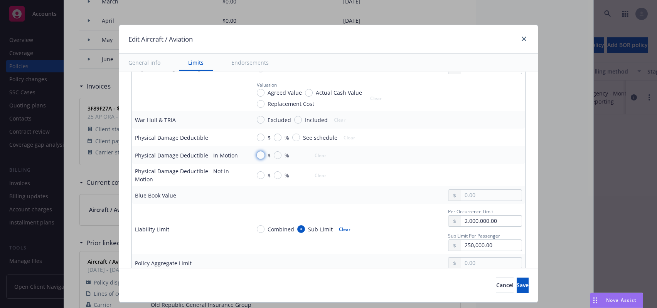
click at [257, 154] on input "$" at bounding box center [261, 155] width 8 height 8
radio input "true"
click at [464, 151] on input "text" at bounding box center [491, 155] width 61 height 11
type input "1,000.00"
click at [257, 174] on input "$" at bounding box center [261, 176] width 8 height 8
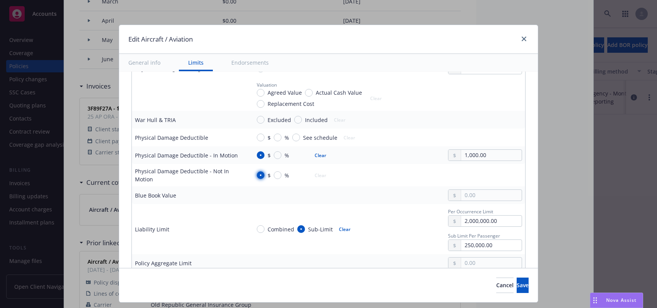
radio input "true"
click at [461, 173] on input "text" at bounding box center [491, 175] width 61 height 11
type input "2,500.00"
click at [414, 194] on div at bounding box center [386, 196] width 271 height 12
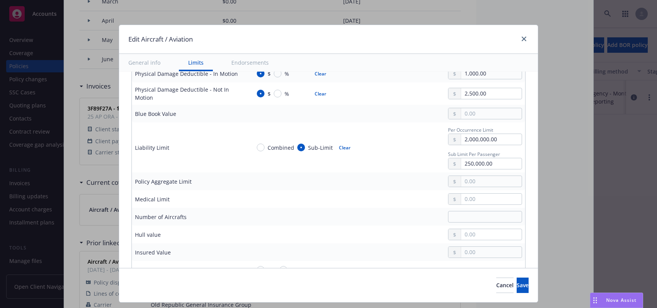
scroll to position [382, 0]
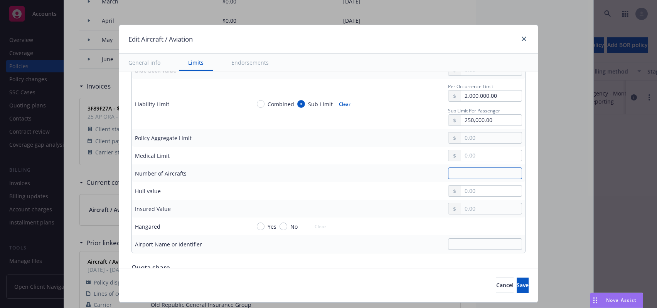
click at [462, 170] on input "text" at bounding box center [485, 174] width 74 height 12
type input "2"
click at [461, 191] on input "text" at bounding box center [491, 191] width 61 height 11
type input "500,000.00"
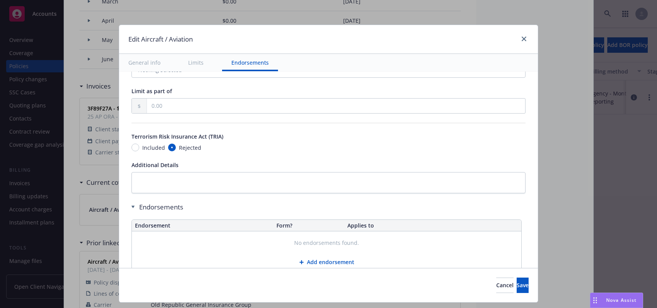
scroll to position [639, 0]
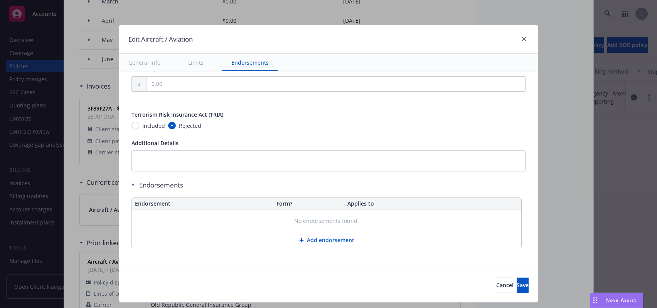
click at [318, 239] on button "Add endorsement" at bounding box center [326, 240] width 389 height 15
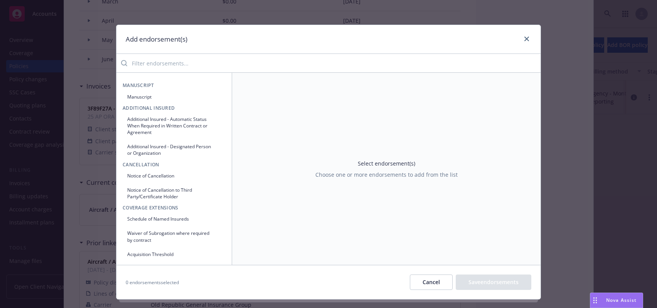
click at [132, 95] on button "Manuscript" at bounding box center [174, 97] width 103 height 13
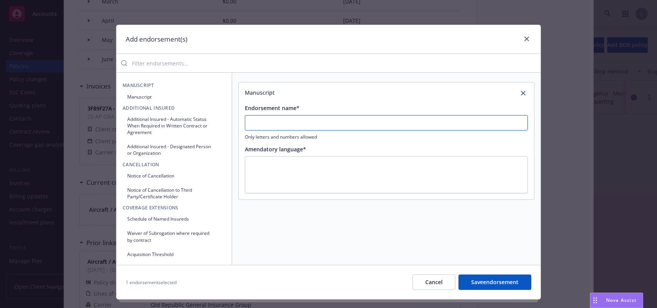
click at [297, 119] on input "Endorsement name*" at bounding box center [386, 122] width 283 height 15
type input "No Spec Endorsements for Aircraft and Aviation"
click at [253, 165] on textarea at bounding box center [386, 174] width 283 height 37
type textarea "x"
type textarea "."
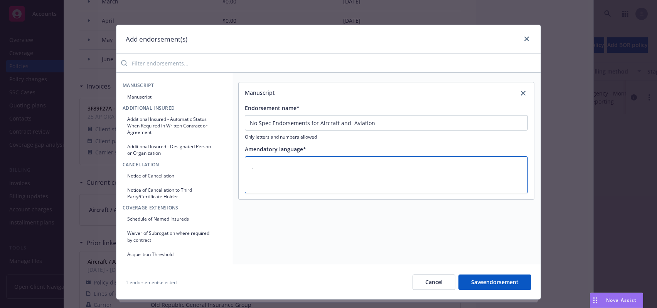
type textarea "x"
type textarea ".."
type textarea "x"
type textarea "..."
click at [502, 281] on button "Save endorsement" at bounding box center [494, 282] width 73 height 15
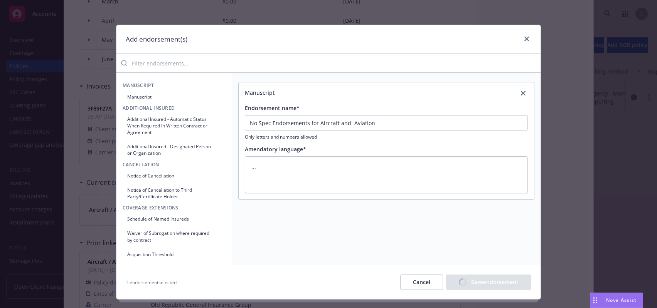
type textarea "x"
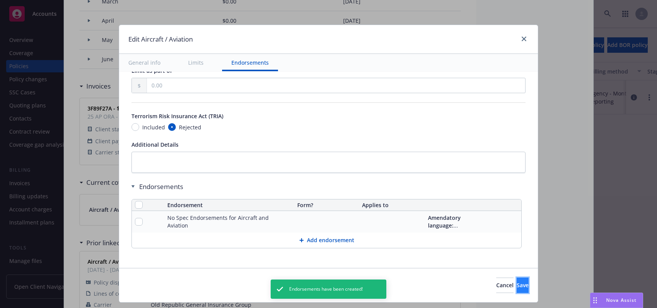
click at [516, 286] on span "Save" at bounding box center [522, 285] width 12 height 7
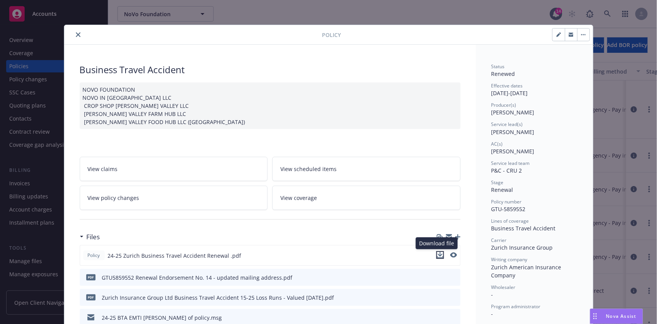
click at [437, 253] on icon "download file" at bounding box center [440, 255] width 6 height 6
click at [76, 32] on icon "close" at bounding box center [78, 34] width 5 height 5
